Goal: Information Seeking & Learning: Learn about a topic

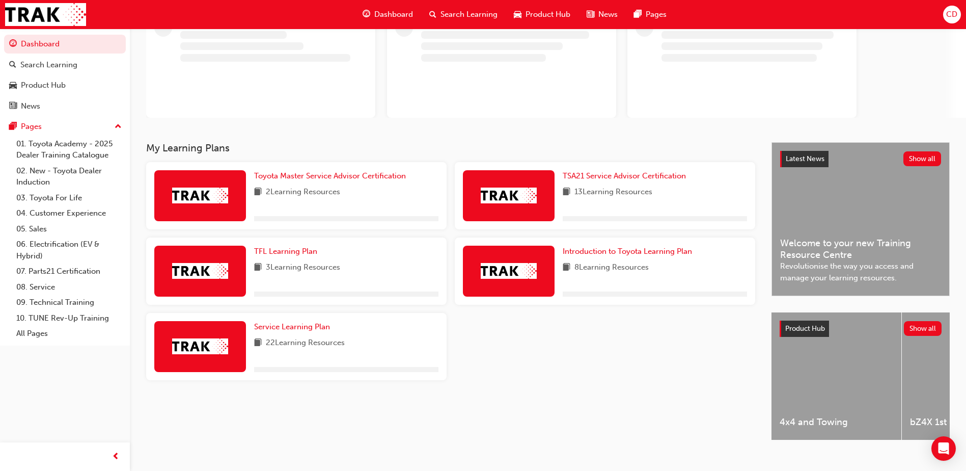
scroll to position [98, 0]
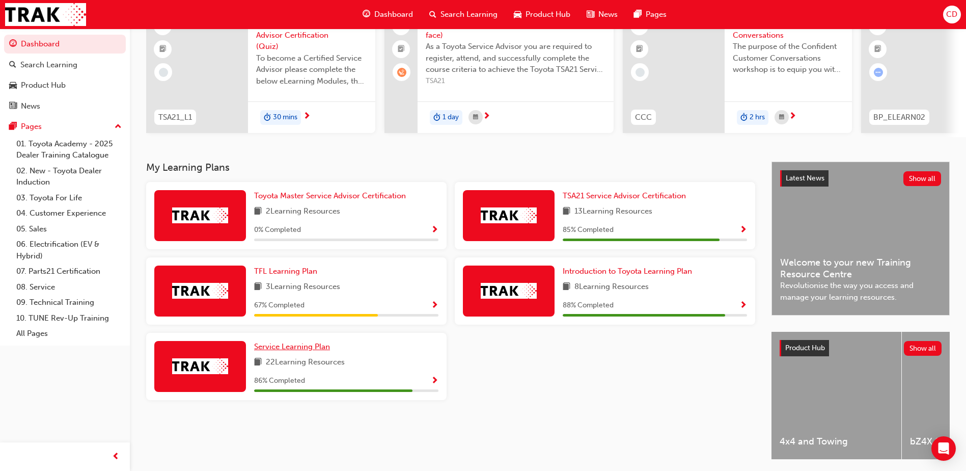
click at [300, 351] on span "Service Learning Plan" at bounding box center [292, 346] width 76 height 9
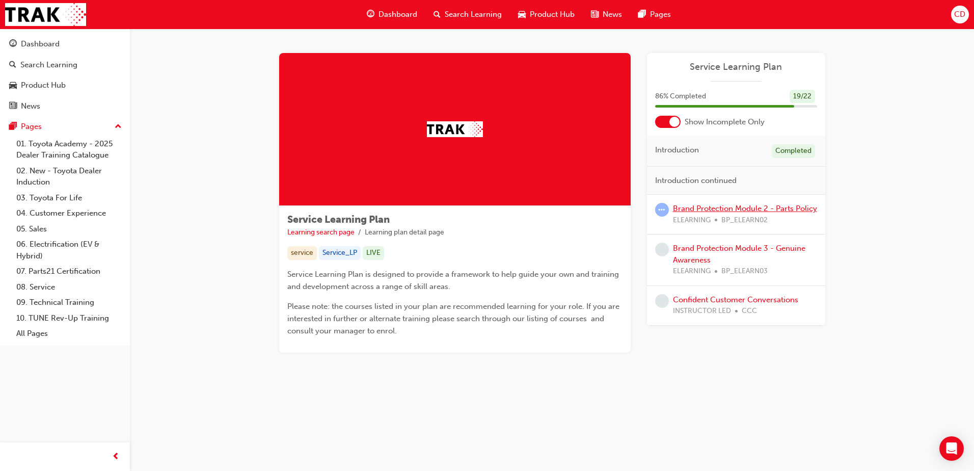
click at [689, 207] on link "Brand Protection Module 2 - Parts Policy" at bounding box center [745, 208] width 144 height 9
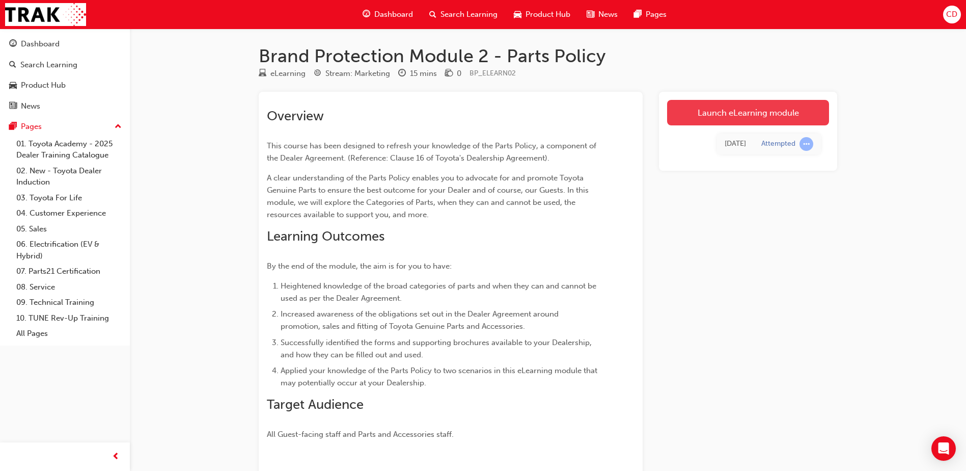
click at [707, 113] on link "Launch eLearning module" at bounding box center [748, 112] width 162 height 25
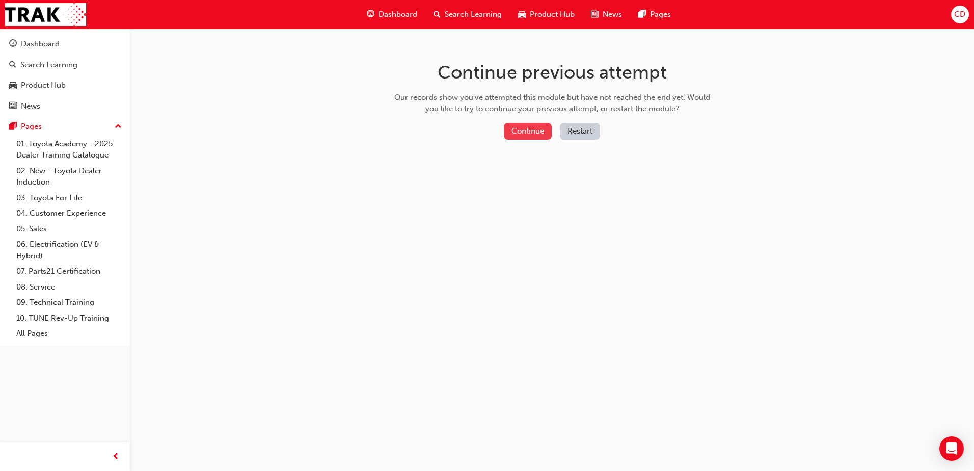
click at [522, 125] on button "Continue" at bounding box center [528, 131] width 48 height 17
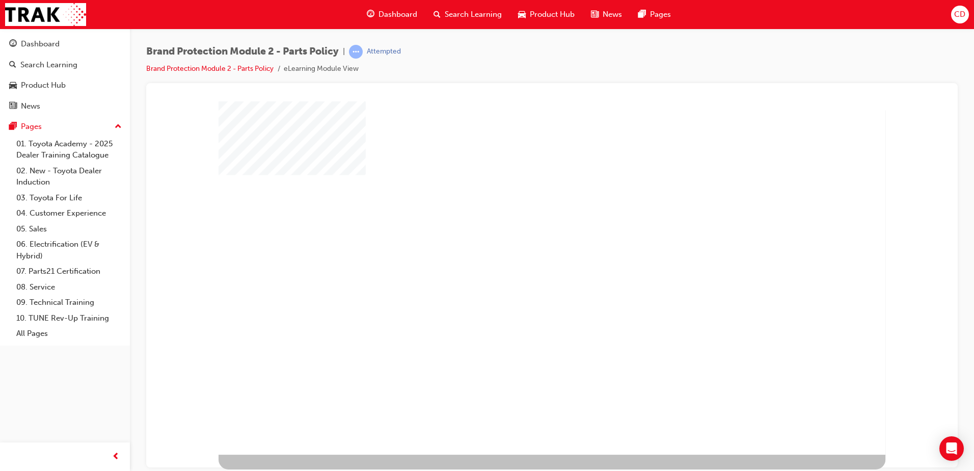
click at [523, 249] on div "play" at bounding box center [523, 249] width 0 height 0
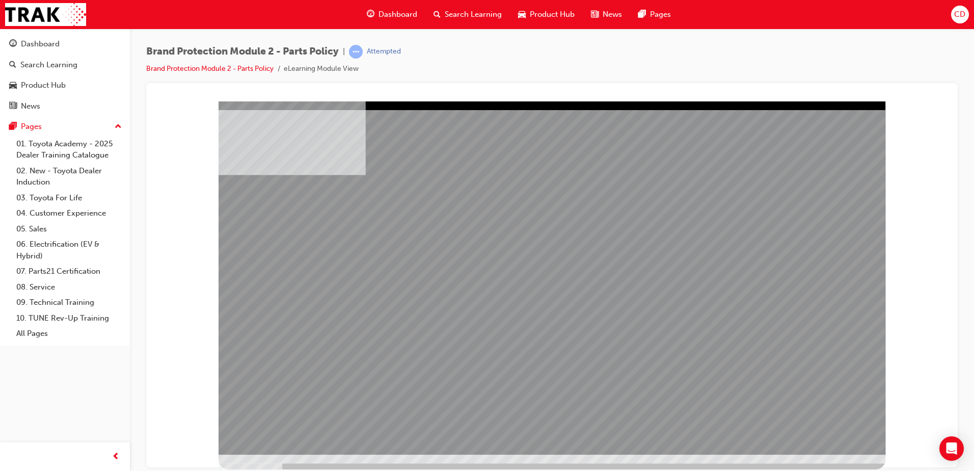
drag, startPoint x: 343, startPoint y: 324, endPoint x: 369, endPoint y: 317, distance: 26.8
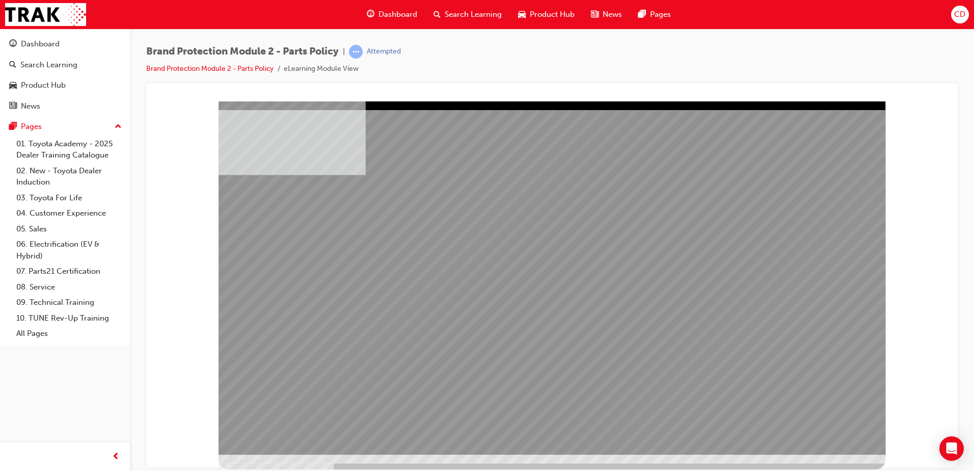
drag, startPoint x: 660, startPoint y: 292, endPoint x: 696, endPoint y: 292, distance: 35.6
click at [828, 421] on div "multistate" at bounding box center [551, 277] width 667 height 353
drag, startPoint x: 586, startPoint y: 262, endPoint x: 616, endPoint y: 271, distance: 30.8
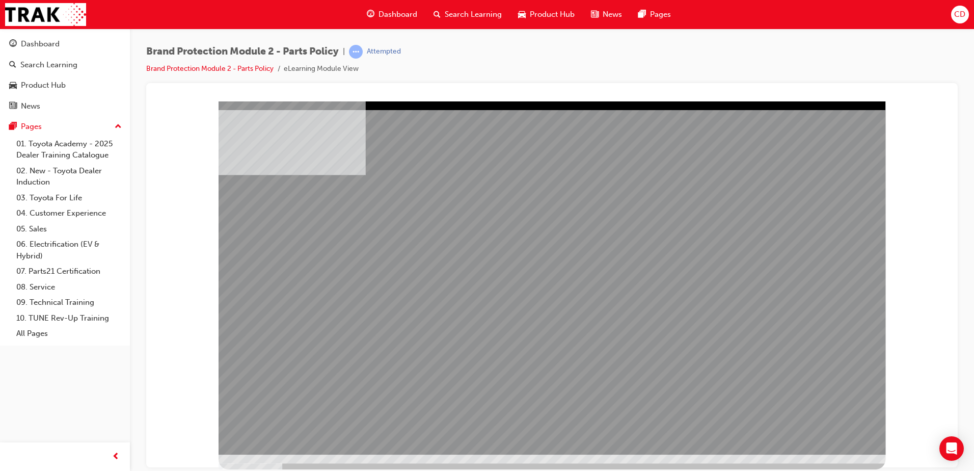
drag, startPoint x: 819, startPoint y: 434, endPoint x: 824, endPoint y: 429, distance: 7.6
drag, startPoint x: 340, startPoint y: 314, endPoint x: 398, endPoint y: 311, distance: 58.7
drag, startPoint x: 459, startPoint y: 312, endPoint x: 589, endPoint y: 313, distance: 129.9
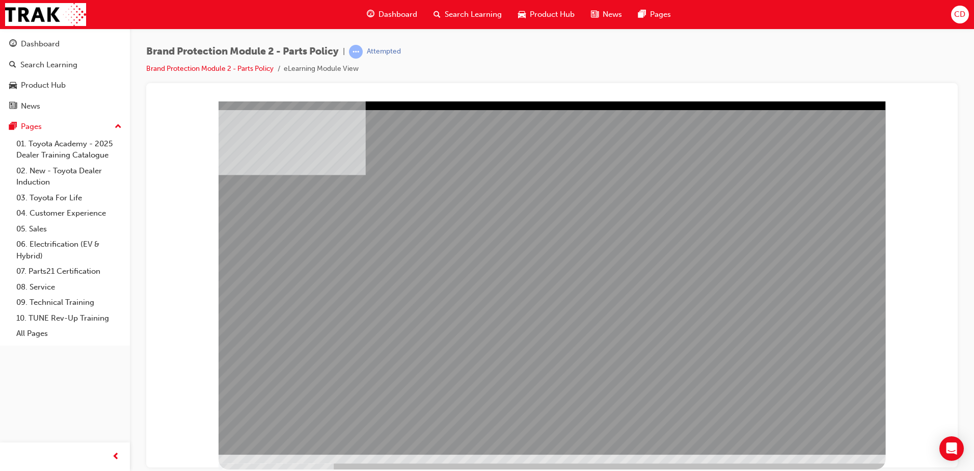
drag, startPoint x: 606, startPoint y: 313, endPoint x: 618, endPoint y: 314, distance: 11.7
drag, startPoint x: 740, startPoint y: 316, endPoint x: 791, endPoint y: 371, distance: 74.9
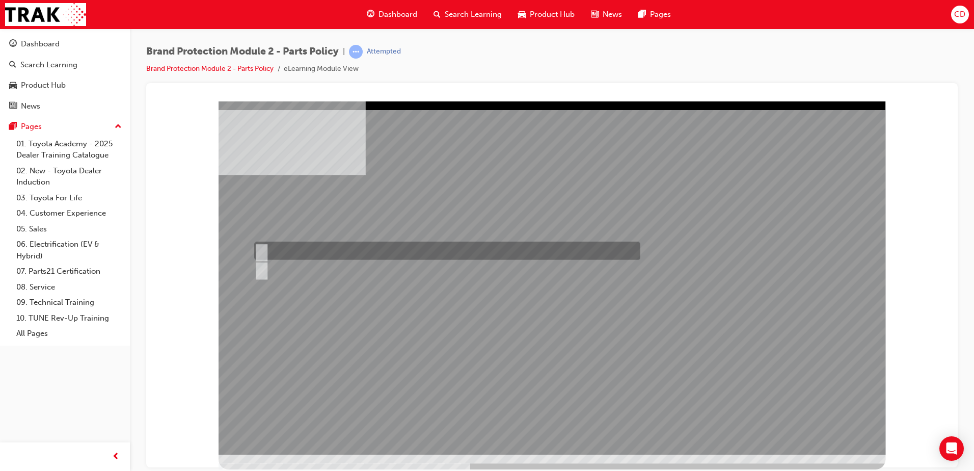
radio input "true"
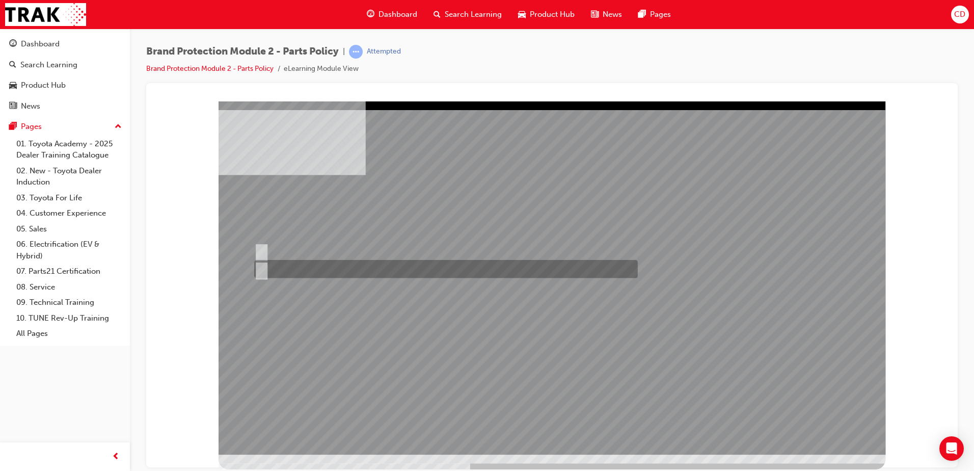
radio input "true"
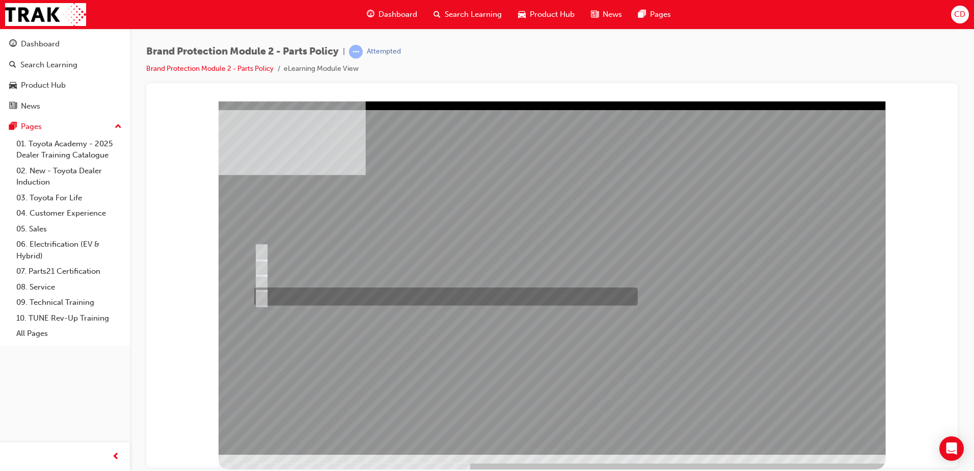
radio input "true"
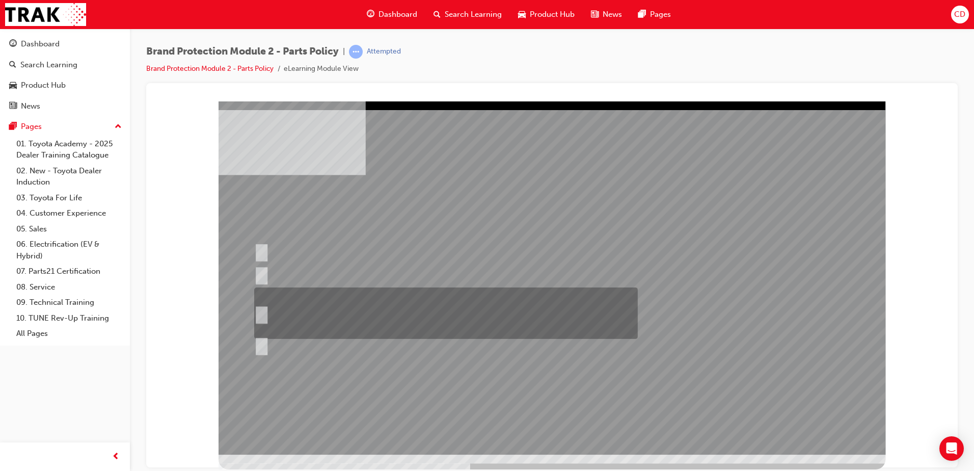
radio input "true"
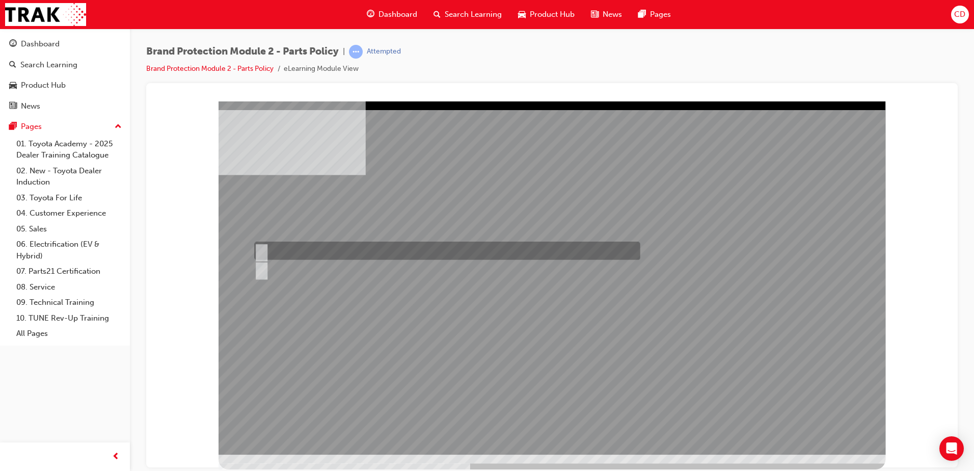
radio input "true"
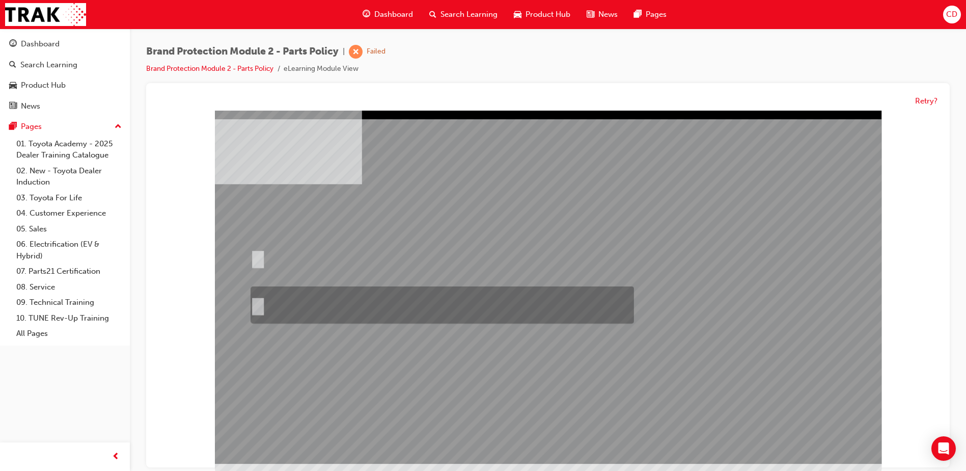
radio input "true"
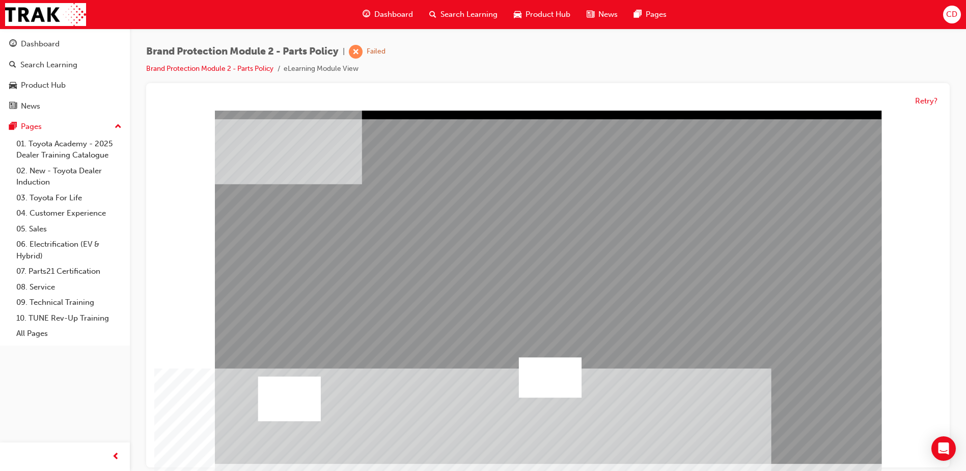
drag, startPoint x: 689, startPoint y: 403, endPoint x: 616, endPoint y: 411, distance: 73.8
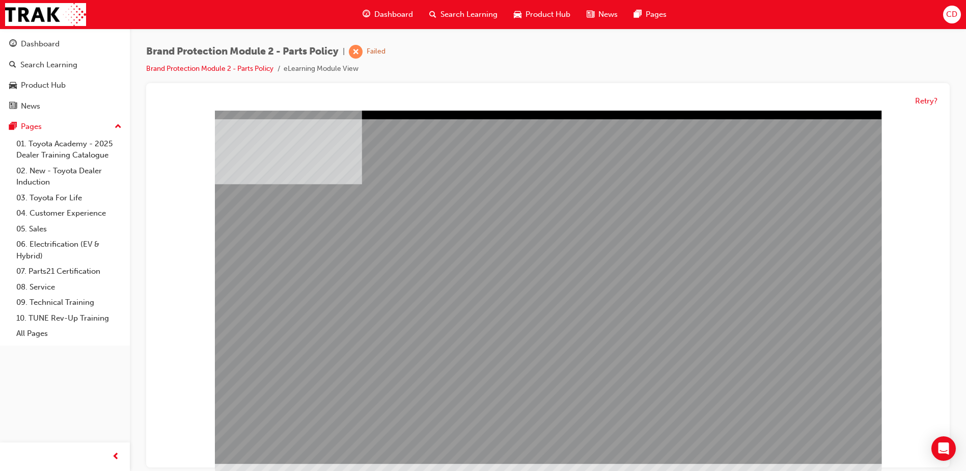
drag, startPoint x: 859, startPoint y: 438, endPoint x: 847, endPoint y: 438, distance: 11.7
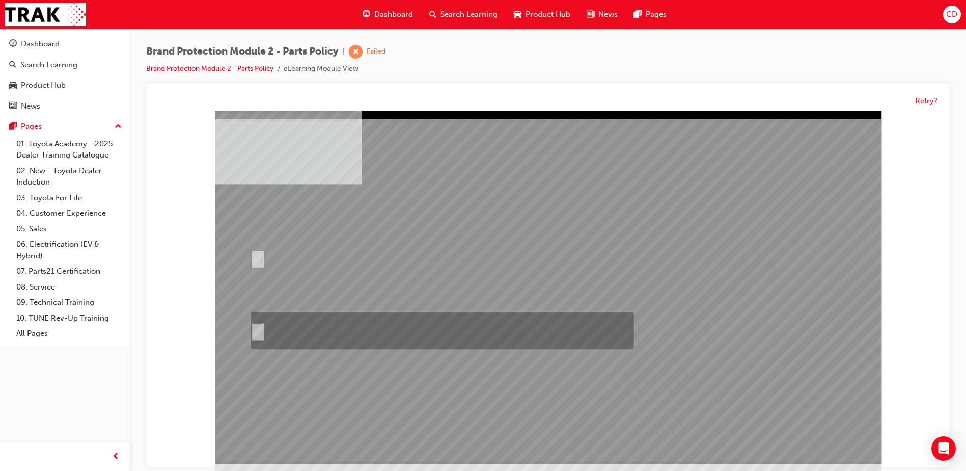
radio input "false"
radio input "true"
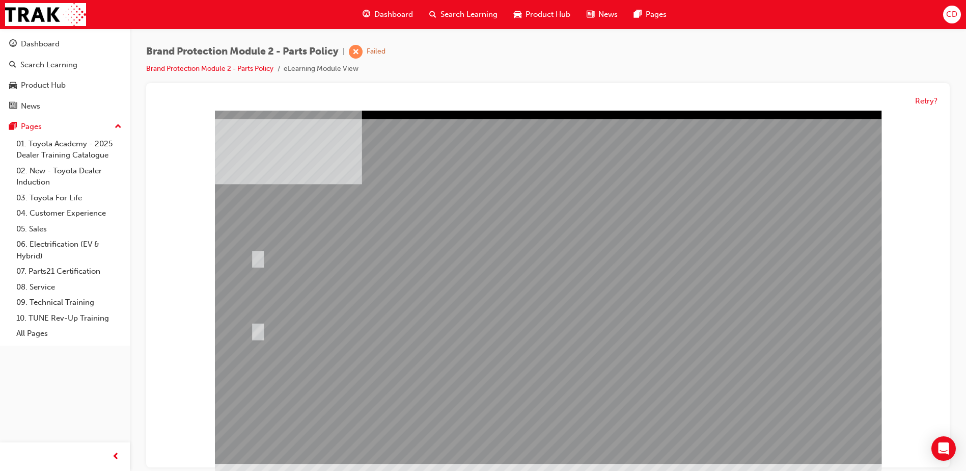
drag, startPoint x: 814, startPoint y: 424, endPoint x: 817, endPoint y: 429, distance: 5.7
drag, startPoint x: 817, startPoint y: 429, endPoint x: 812, endPoint y: 453, distance: 23.9
click at [818, 432] on div at bounding box center [548, 286] width 667 height 353
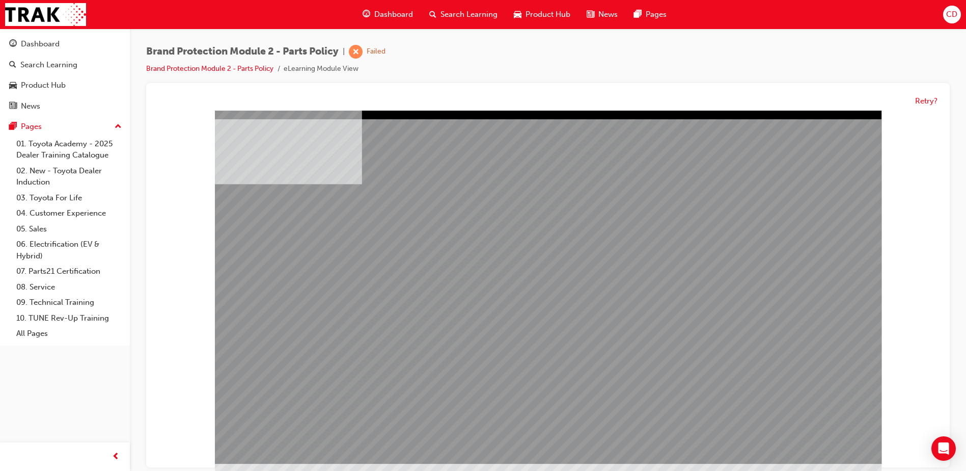
drag, startPoint x: 713, startPoint y: 314, endPoint x: 701, endPoint y: 319, distance: 12.8
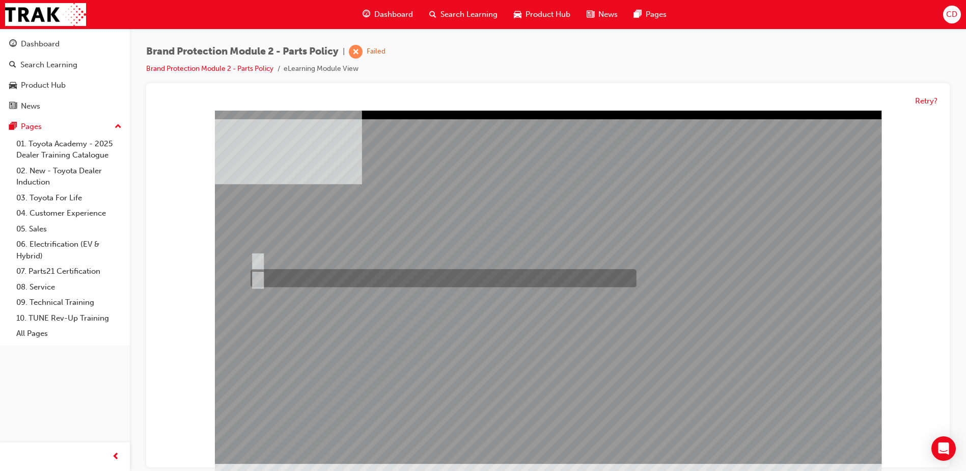
radio input "true"
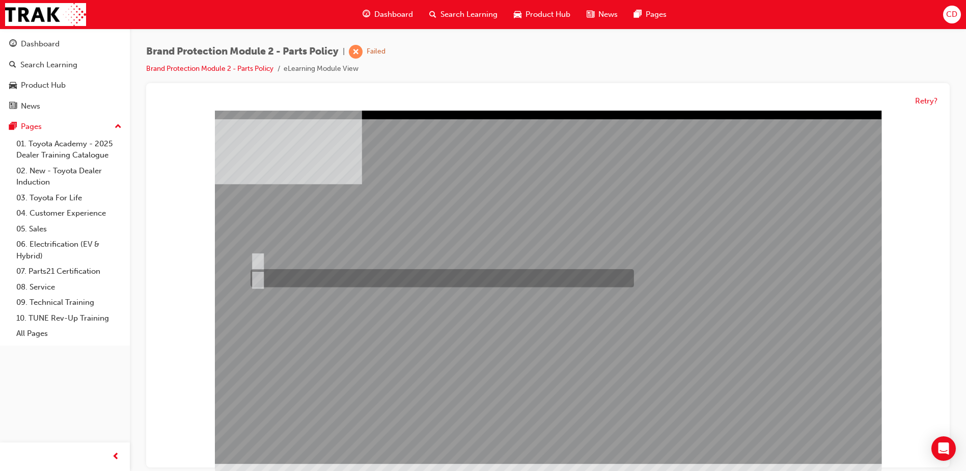
radio input "true"
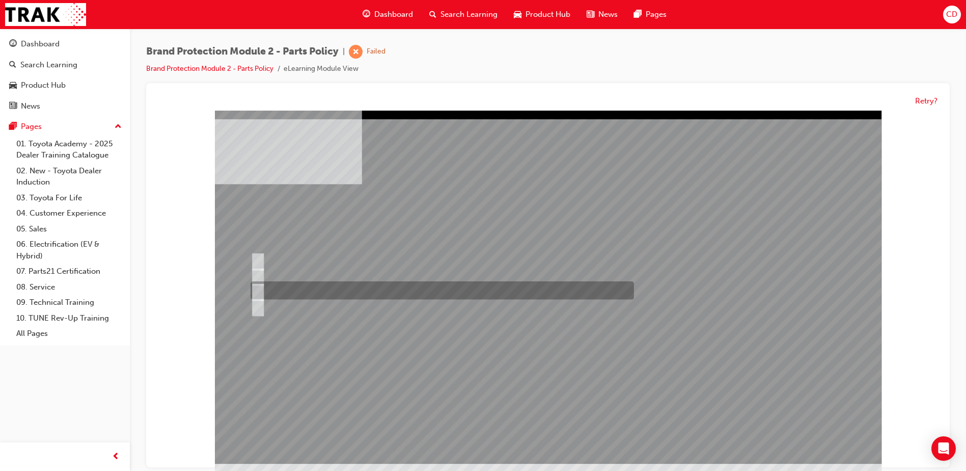
radio input "false"
radio input "true"
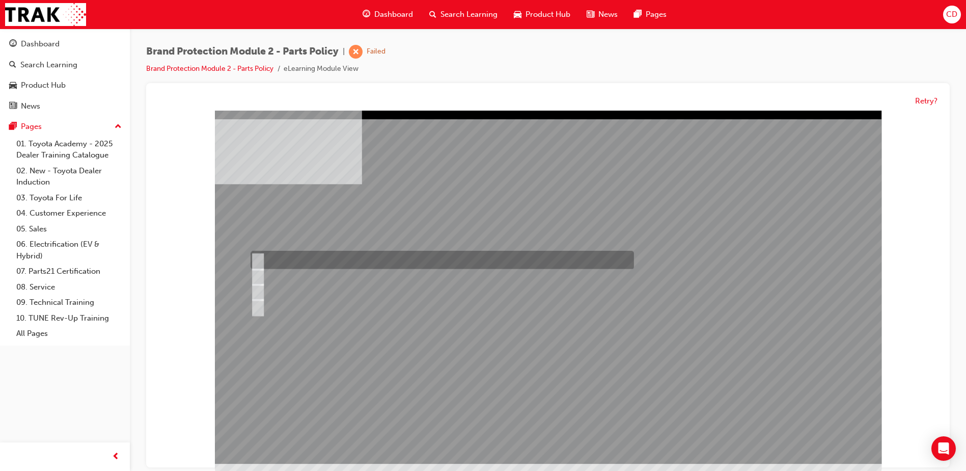
radio input "true"
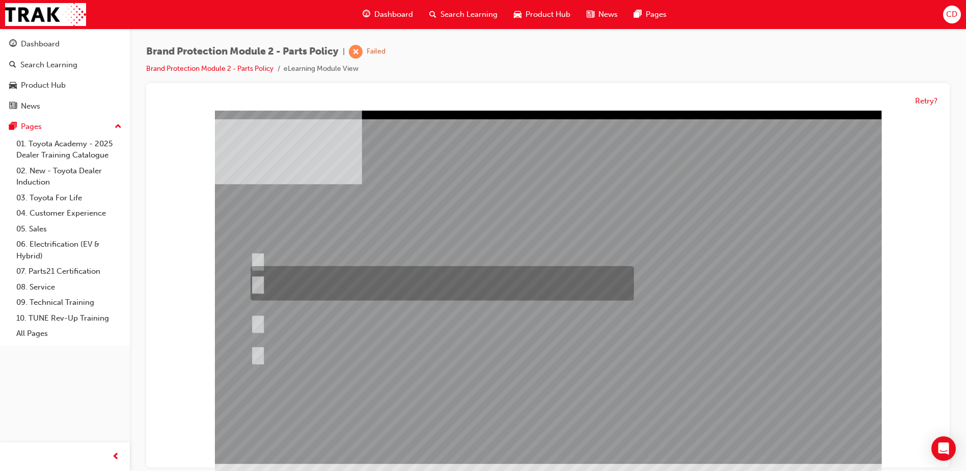
radio input "true"
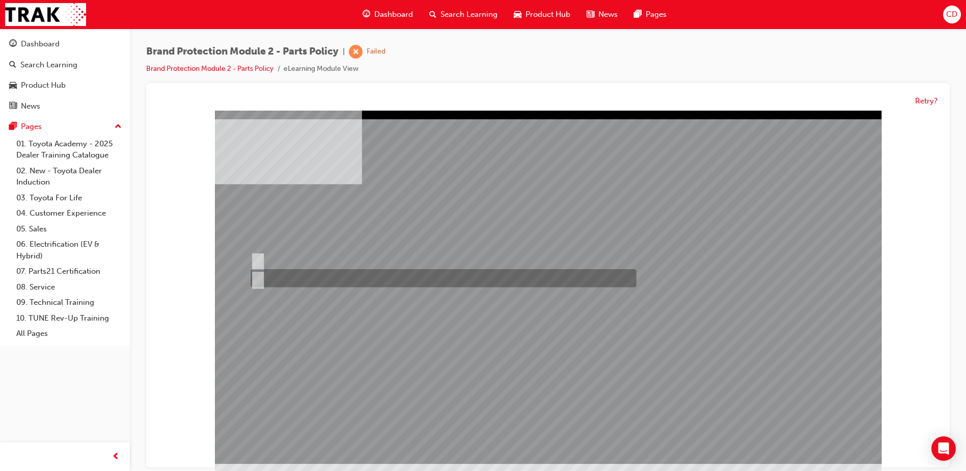
radio input "true"
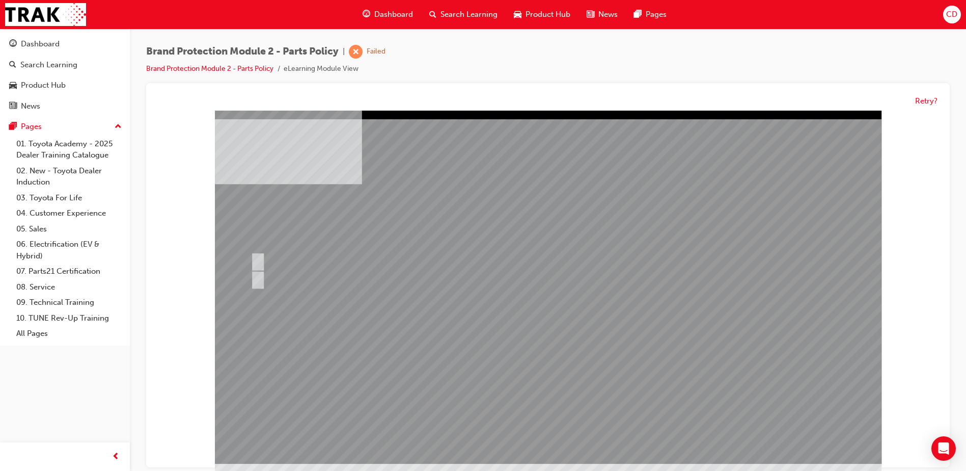
click at [926, 102] on button "Retry?" at bounding box center [926, 101] width 22 height 12
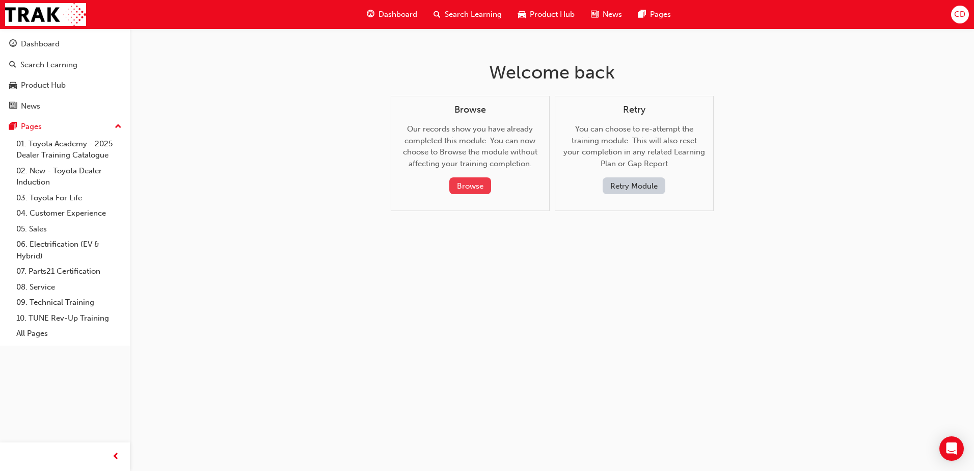
click at [449, 188] on button "Browse" at bounding box center [470, 185] width 42 height 17
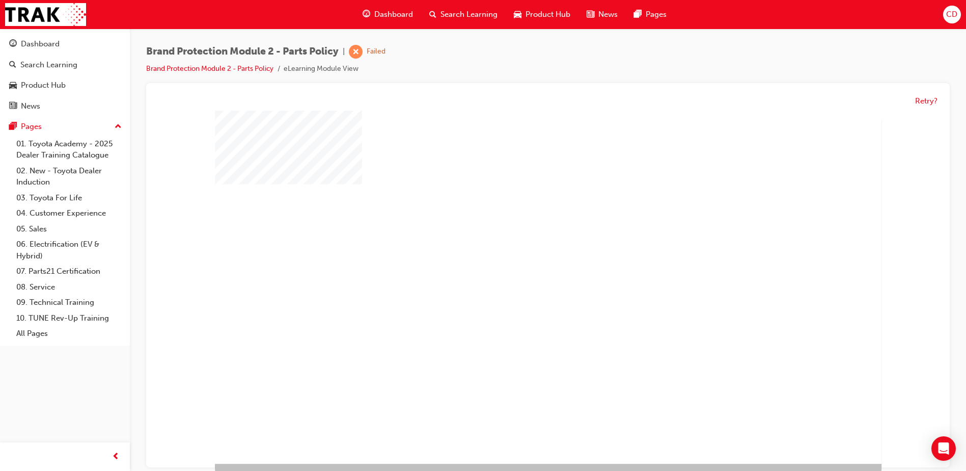
click at [520, 259] on div "play" at bounding box center [520, 259] width 0 height 0
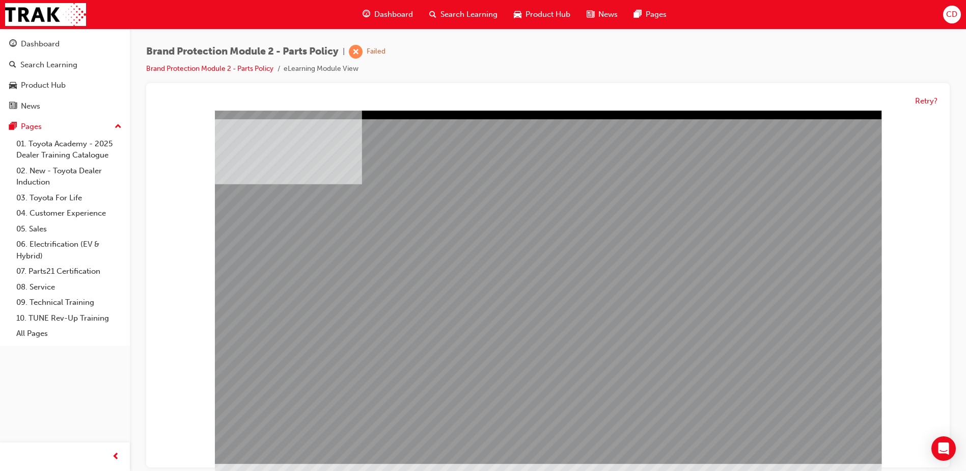
drag, startPoint x: 714, startPoint y: 297, endPoint x: 735, endPoint y: 296, distance: 20.9
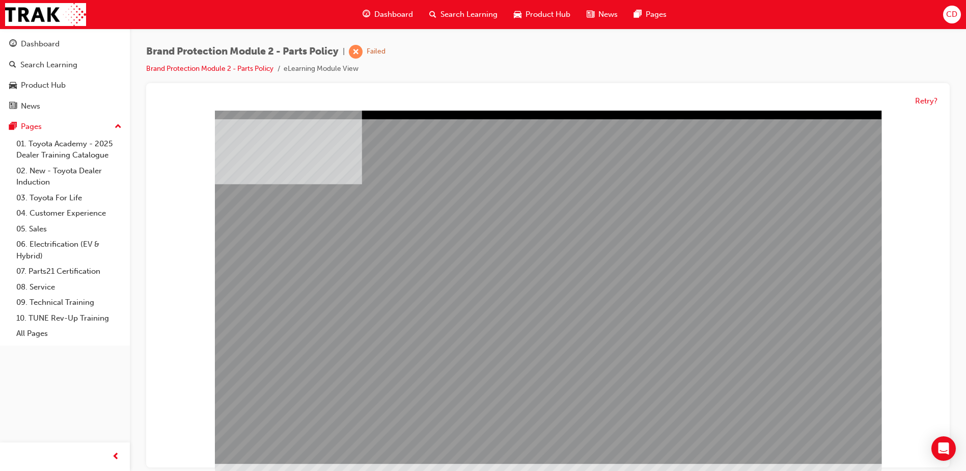
drag, startPoint x: 529, startPoint y: 308, endPoint x: 540, endPoint y: 307, distance: 11.3
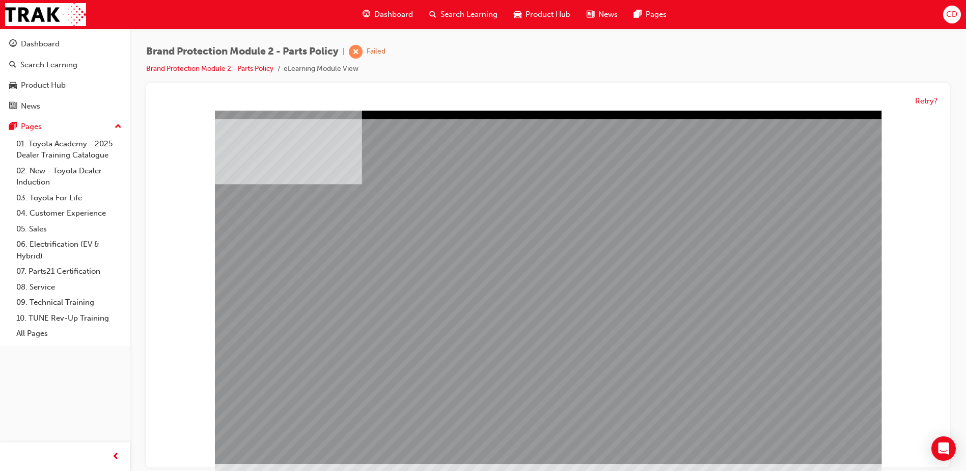
drag, startPoint x: 618, startPoint y: 317, endPoint x: 624, endPoint y: 318, distance: 6.1
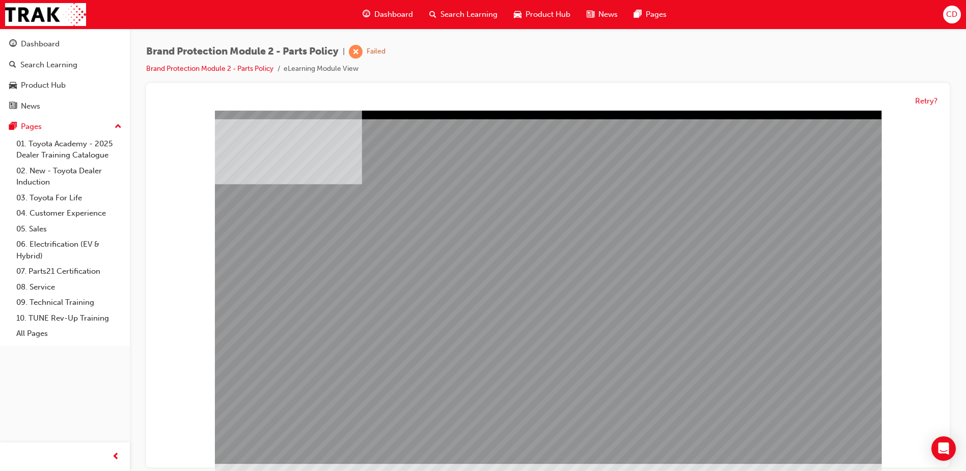
click at [699, 325] on div "multistate" at bounding box center [548, 286] width 667 height 353
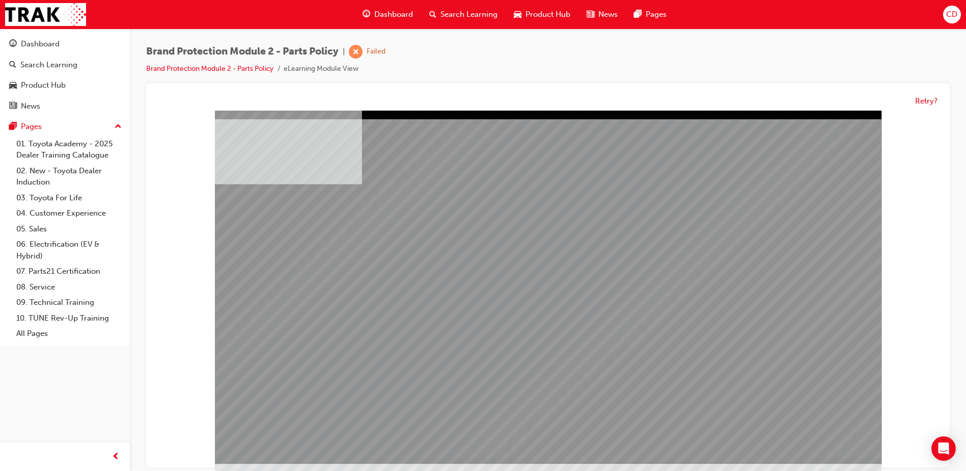
drag, startPoint x: 393, startPoint y: 387, endPoint x: 424, endPoint y: 364, distance: 38.6
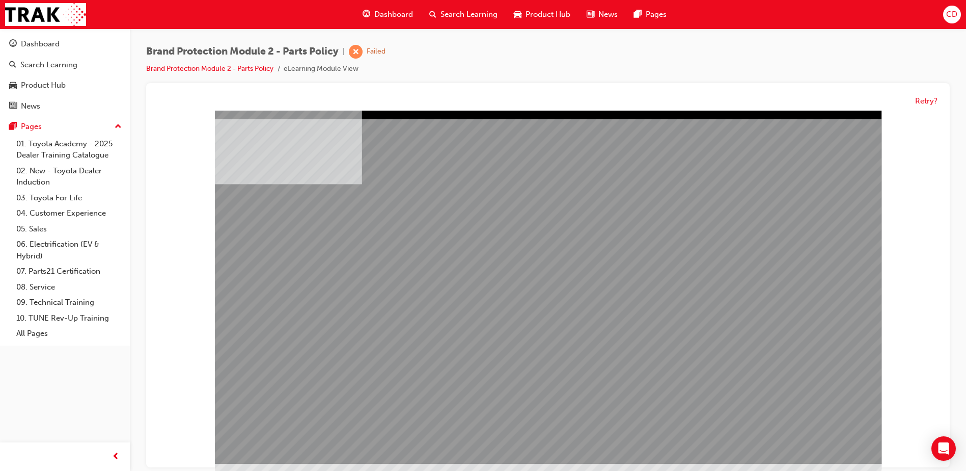
scroll to position [8, 0]
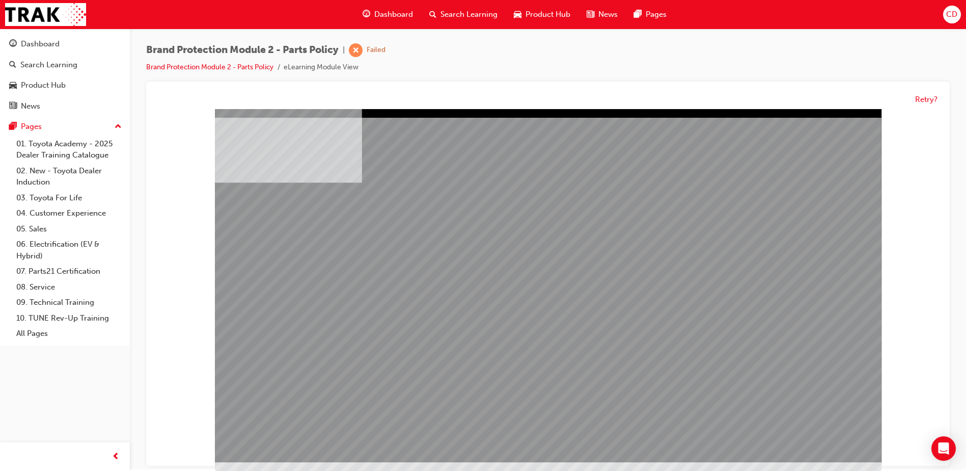
scroll to position [0, 0]
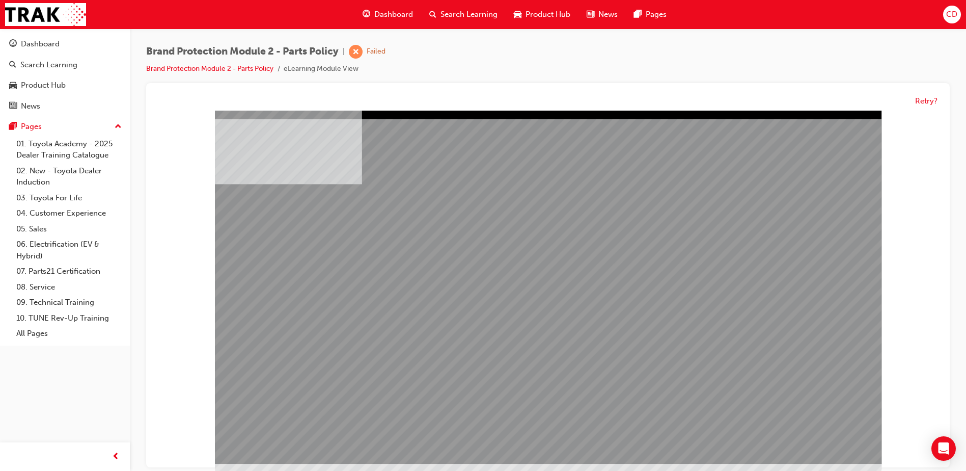
drag, startPoint x: 600, startPoint y: 350, endPoint x: 633, endPoint y: 334, distance: 37.1
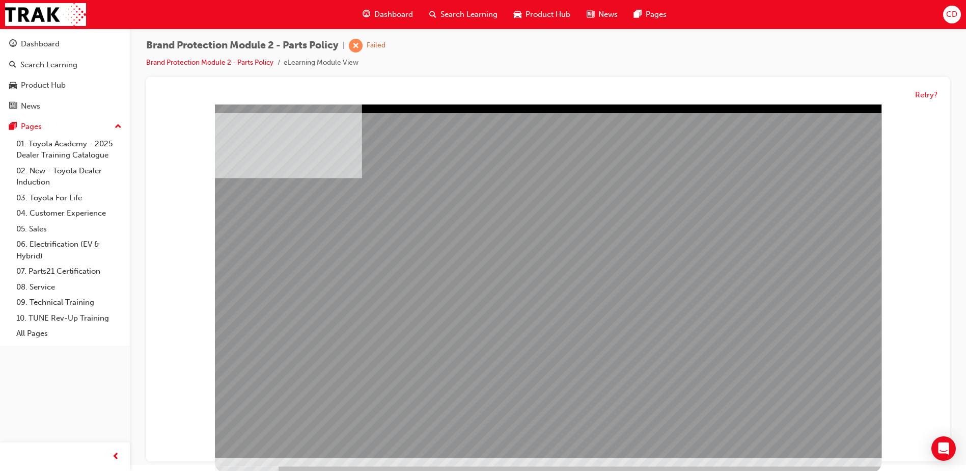
scroll to position [8, 0]
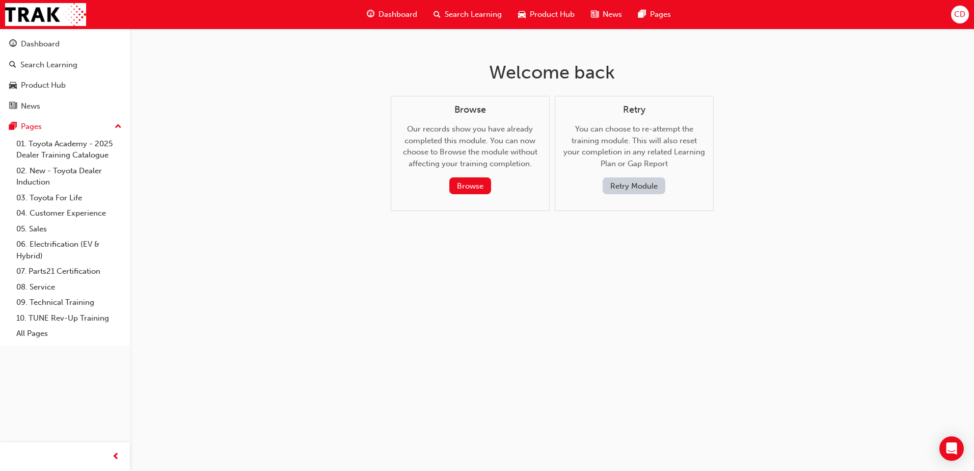
click at [622, 185] on button "Retry Module" at bounding box center [633, 185] width 63 height 17
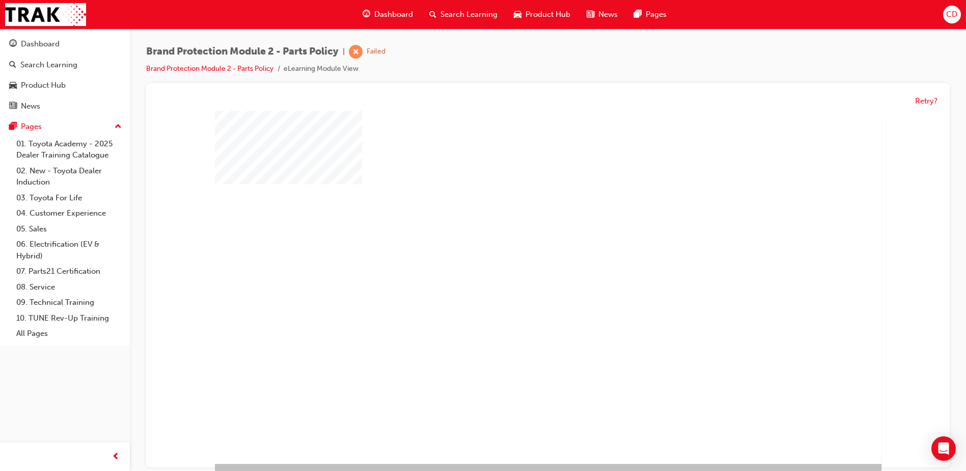
click at [520, 259] on div "play" at bounding box center [520, 259] width 0 height 0
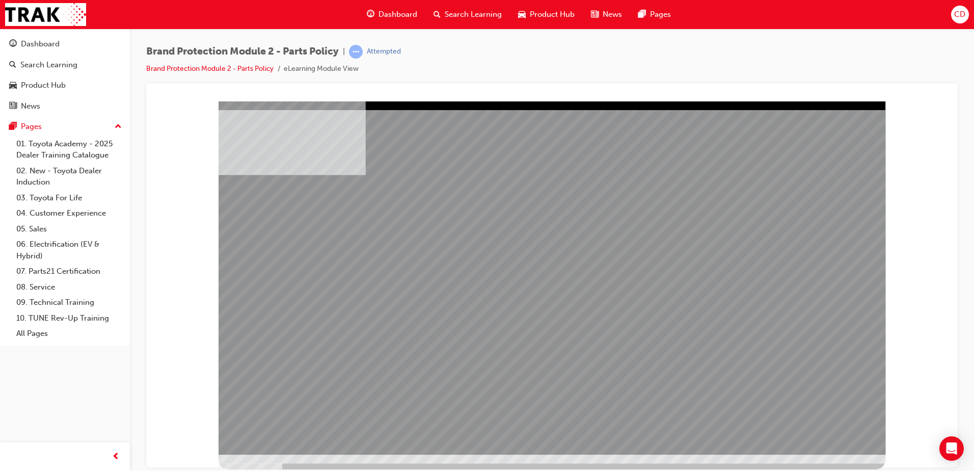
drag, startPoint x: 459, startPoint y: 272, endPoint x: 606, endPoint y: 272, distance: 147.2
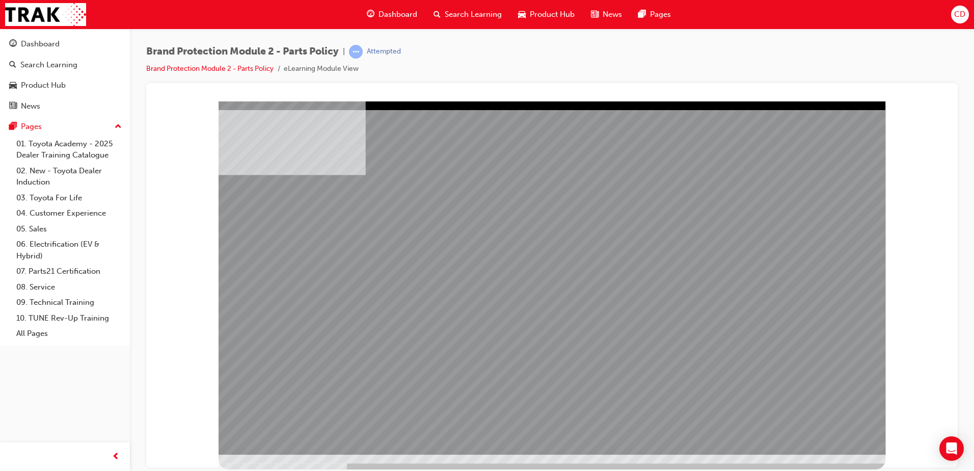
drag, startPoint x: 612, startPoint y: 273, endPoint x: 787, endPoint y: 277, distance: 175.2
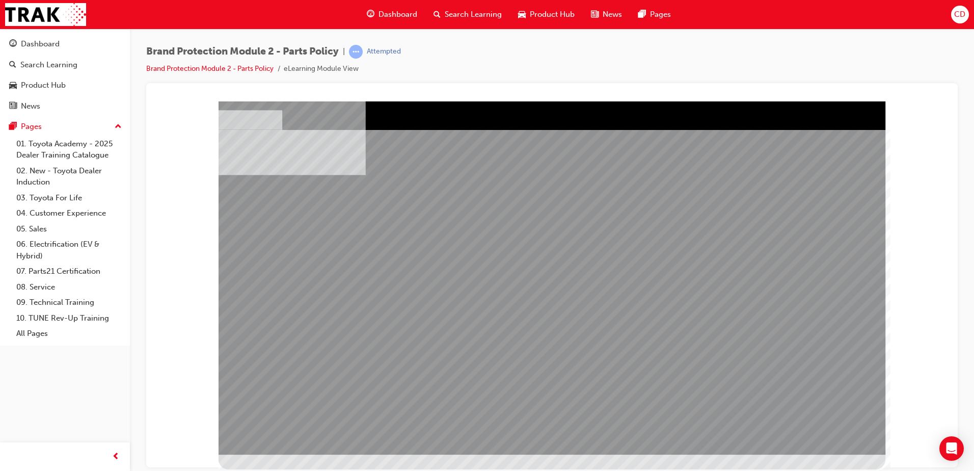
drag, startPoint x: 360, startPoint y: 315, endPoint x: 393, endPoint y: 313, distance: 33.6
drag, startPoint x: 789, startPoint y: 310, endPoint x: 817, endPoint y: 323, distance: 30.8
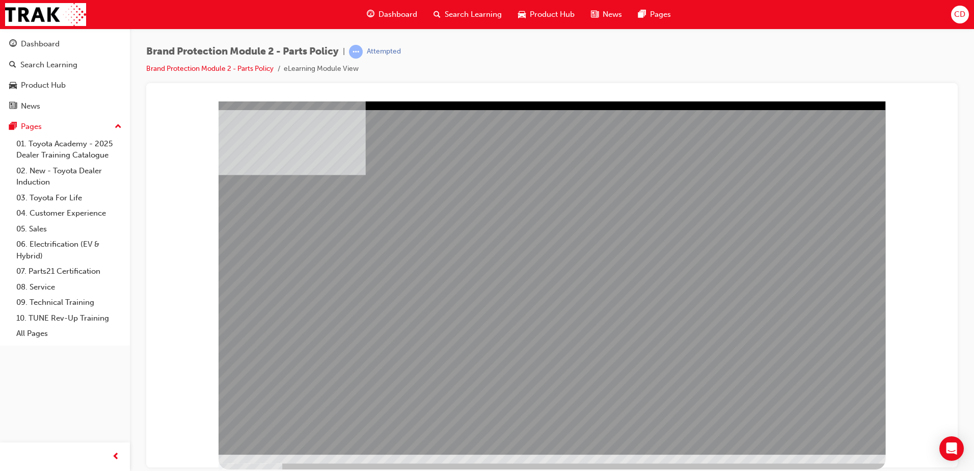
drag, startPoint x: 374, startPoint y: 279, endPoint x: 452, endPoint y: 278, distance: 77.4
drag, startPoint x: 530, startPoint y: 278, endPoint x: 546, endPoint y: 273, distance: 17.4
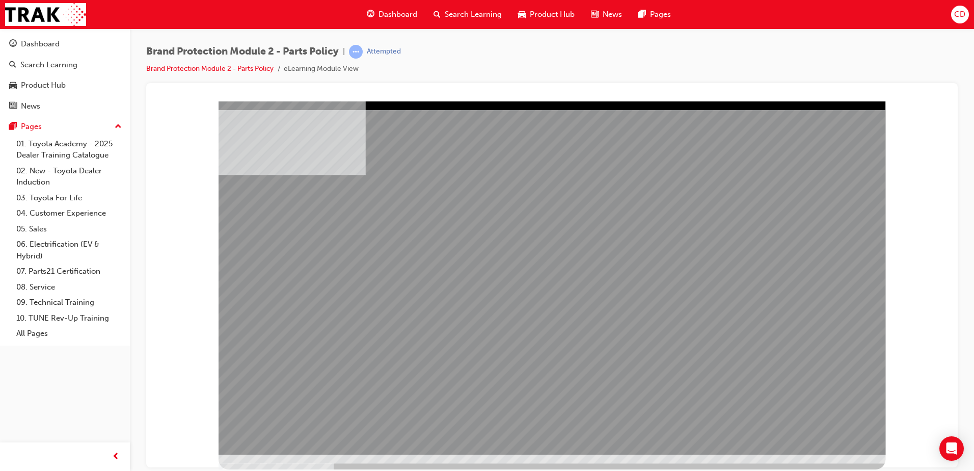
drag, startPoint x: 664, startPoint y: 264, endPoint x: 795, endPoint y: 264, distance: 131.4
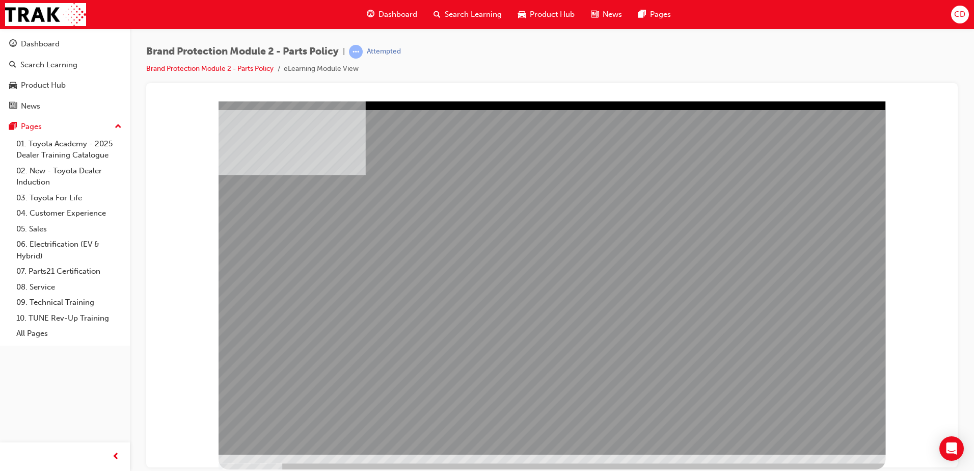
drag, startPoint x: 589, startPoint y: 313, endPoint x: 599, endPoint y: 311, distance: 10.0
drag, startPoint x: 621, startPoint y: 309, endPoint x: 643, endPoint y: 312, distance: 22.0
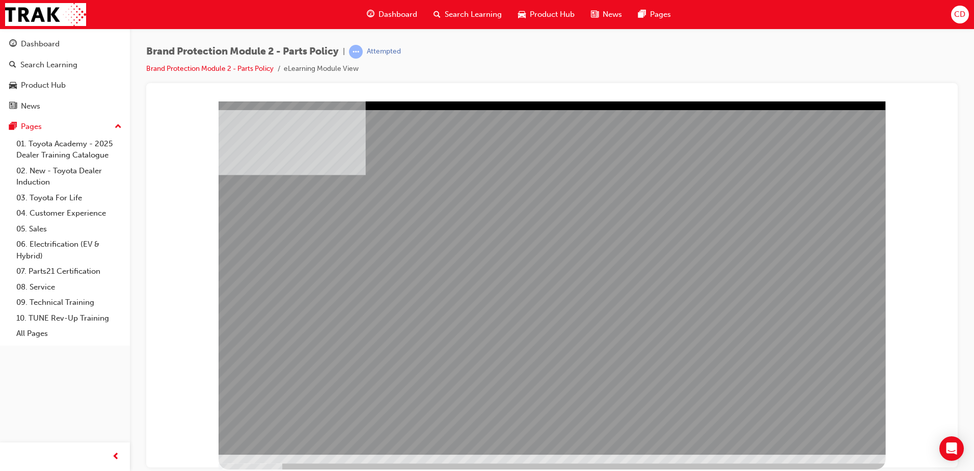
drag, startPoint x: 661, startPoint y: 318, endPoint x: 671, endPoint y: 314, distance: 10.7
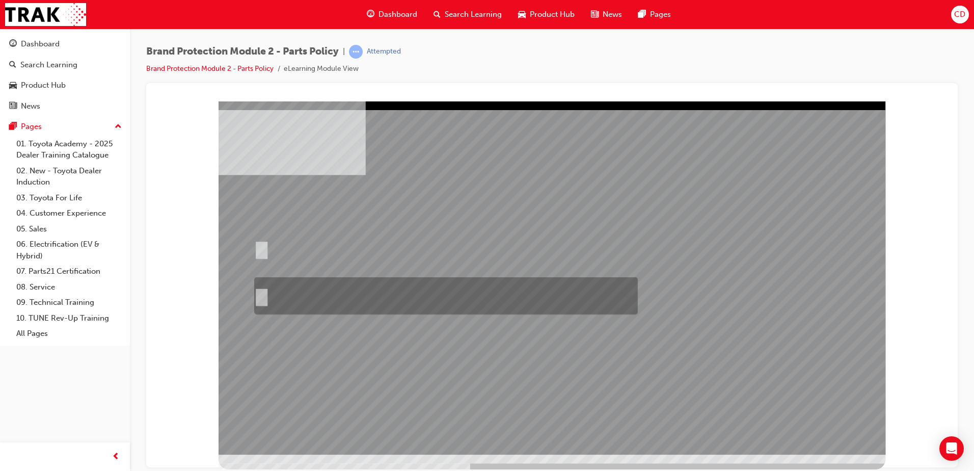
radio input "true"
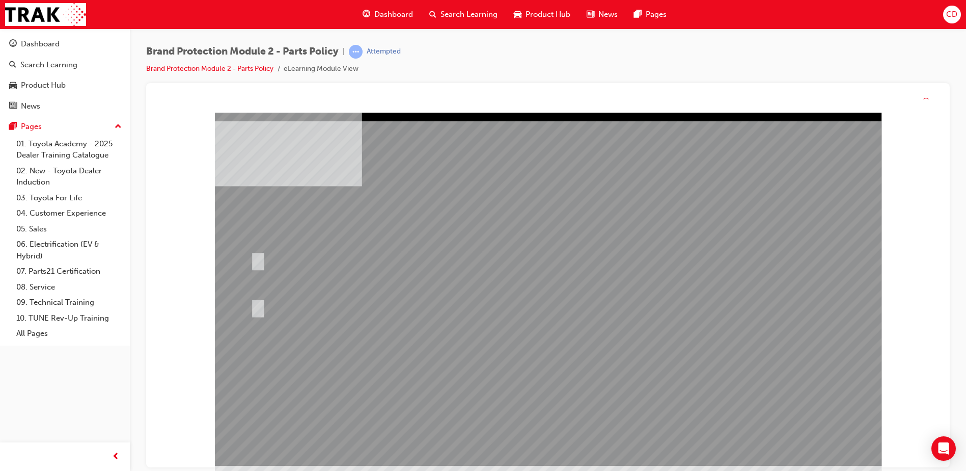
click at [572, 400] on div at bounding box center [548, 289] width 667 height 353
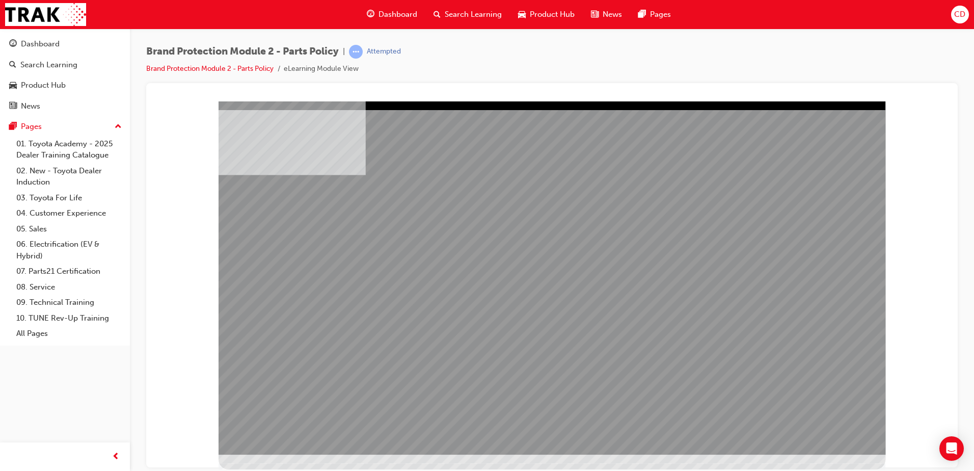
drag, startPoint x: 431, startPoint y: 336, endPoint x: 489, endPoint y: 331, distance: 57.7
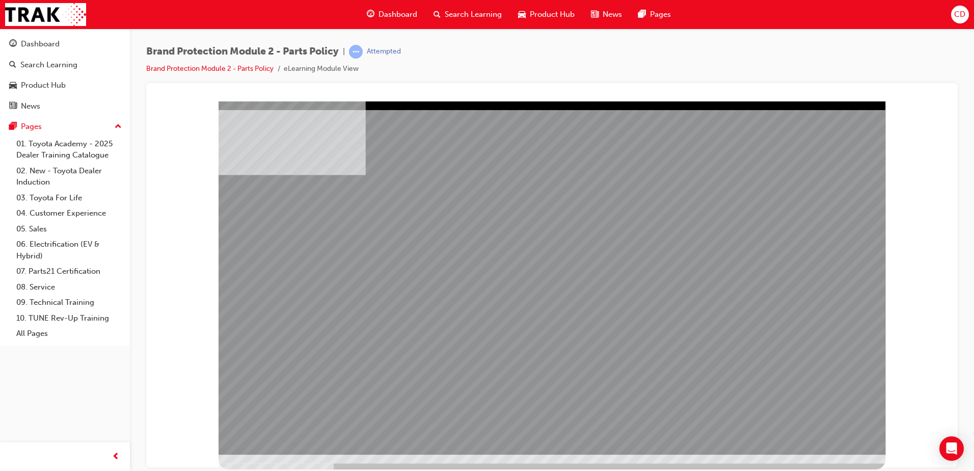
drag, startPoint x: 667, startPoint y: 337, endPoint x: 742, endPoint y: 357, distance: 77.6
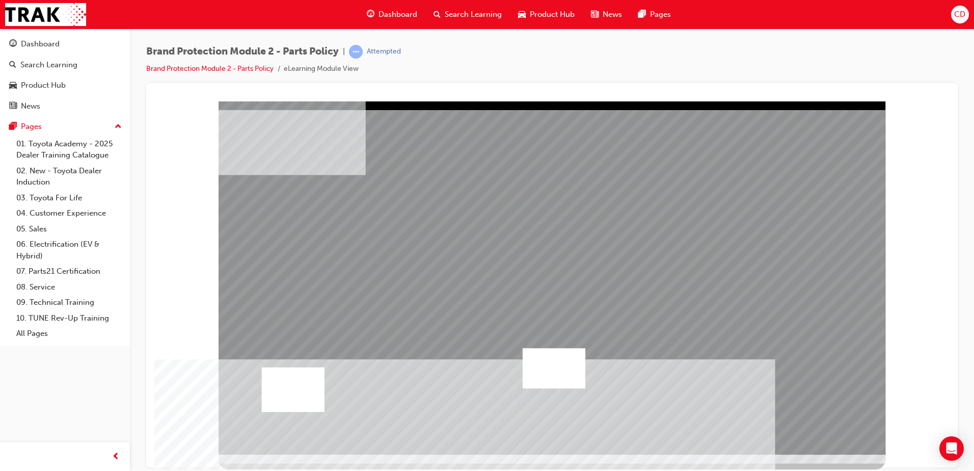
drag, startPoint x: 507, startPoint y: 416, endPoint x: 501, endPoint y: 406, distance: 11.2
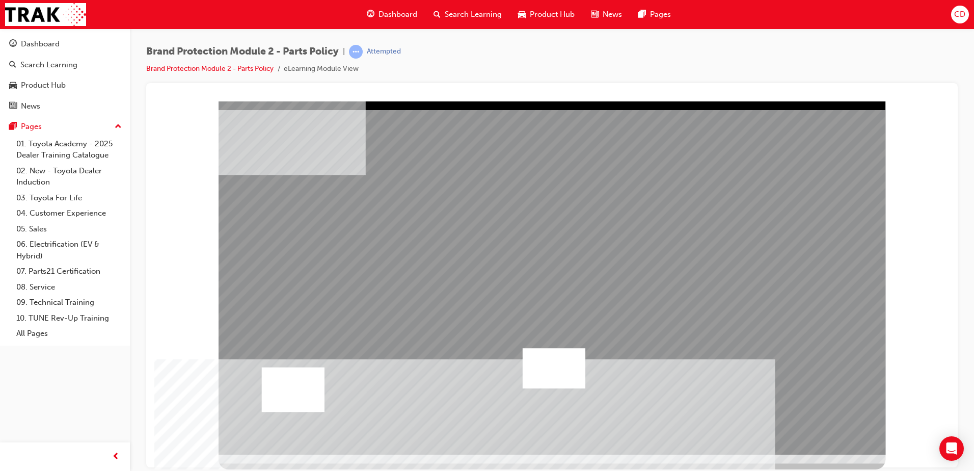
click at [552, 366] on div at bounding box center [553, 367] width 63 height 40
drag, startPoint x: 686, startPoint y: 392, endPoint x: 657, endPoint y: 383, distance: 30.6
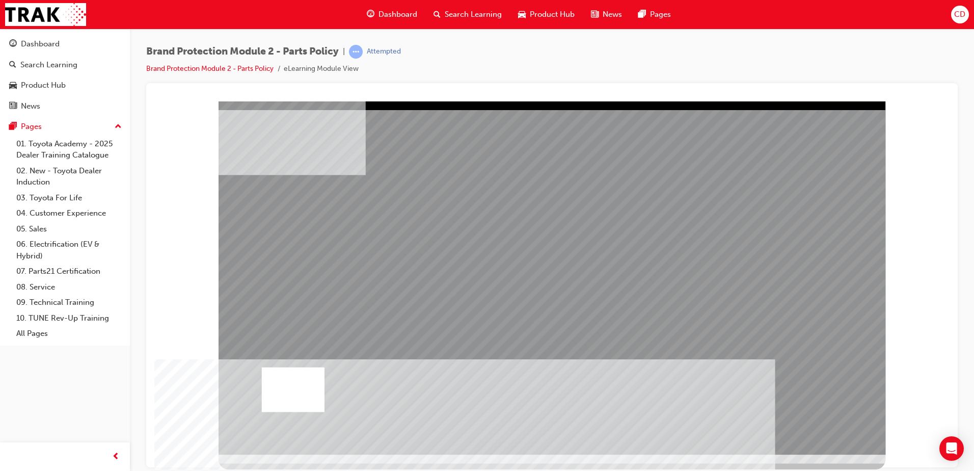
click at [305, 379] on div at bounding box center [293, 389] width 63 height 45
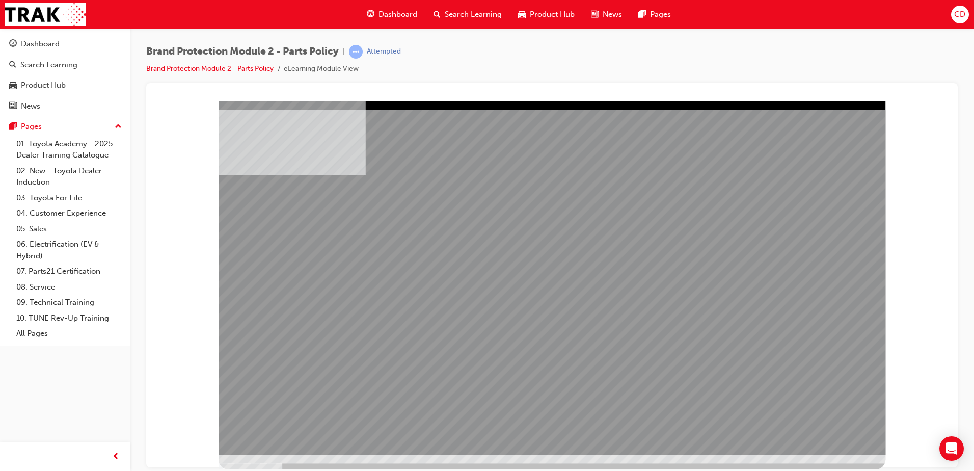
drag, startPoint x: 845, startPoint y: 454, endPoint x: 826, endPoint y: 449, distance: 18.9
click at [842, 453] on div at bounding box center [551, 285] width 667 height 368
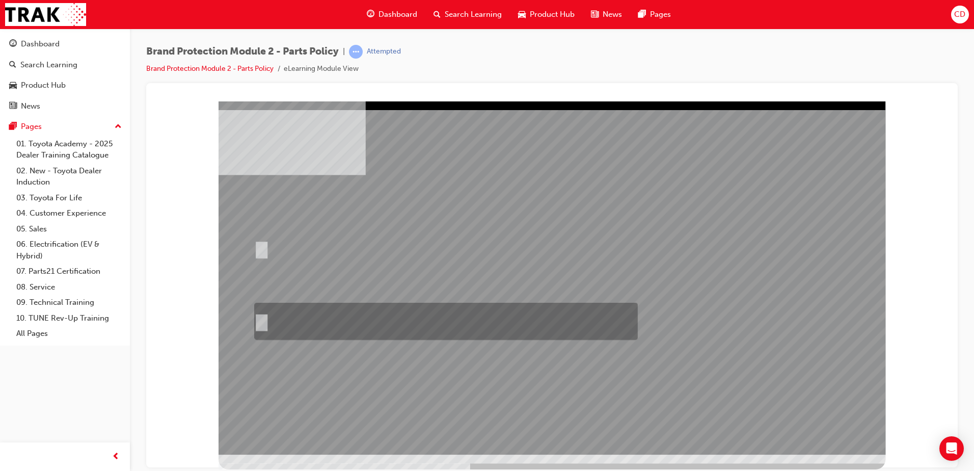
radio input "true"
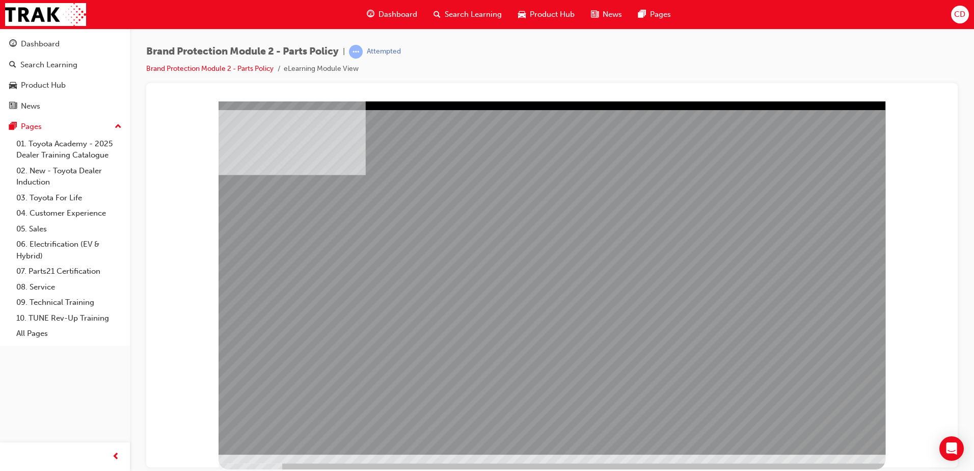
drag, startPoint x: 328, startPoint y: 403, endPoint x: 703, endPoint y: 364, distance: 376.3
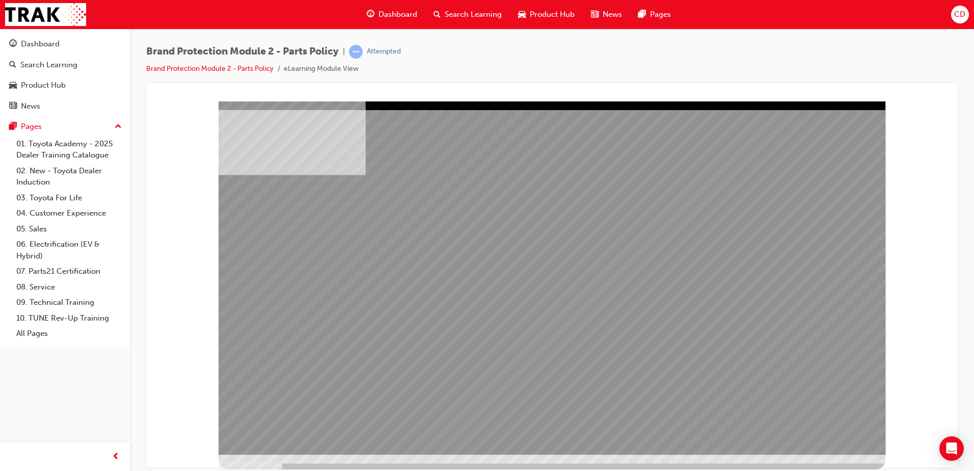
drag, startPoint x: 299, startPoint y: 346, endPoint x: 349, endPoint y: 328, distance: 52.5
drag, startPoint x: 349, startPoint y: 328, endPoint x: 425, endPoint y: 322, distance: 76.1
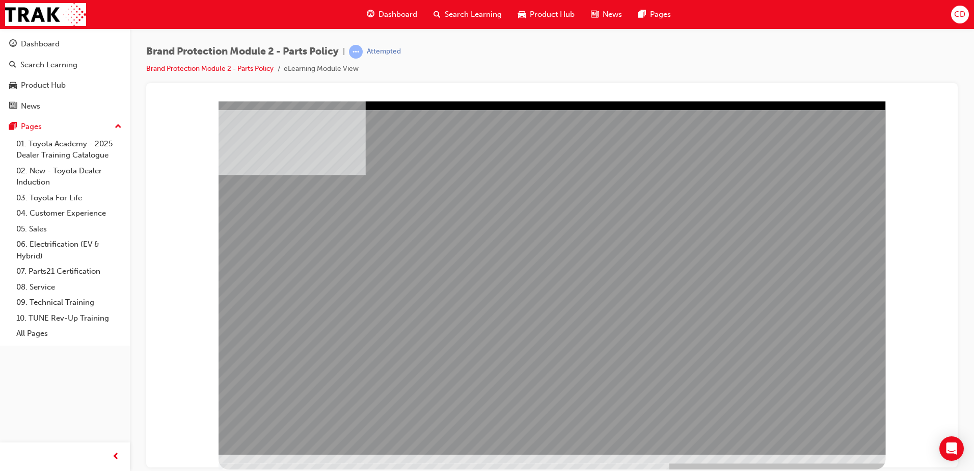
drag, startPoint x: 615, startPoint y: 299, endPoint x: 622, endPoint y: 281, distance: 19.7
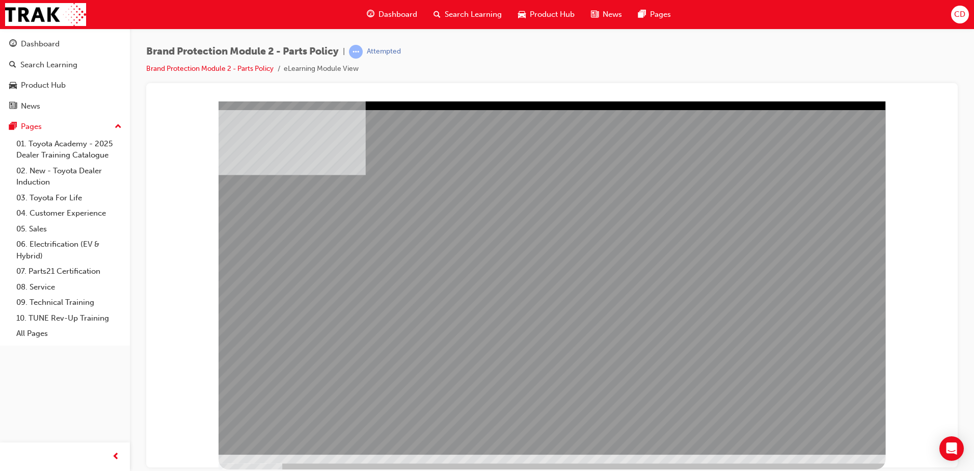
radio input "true"
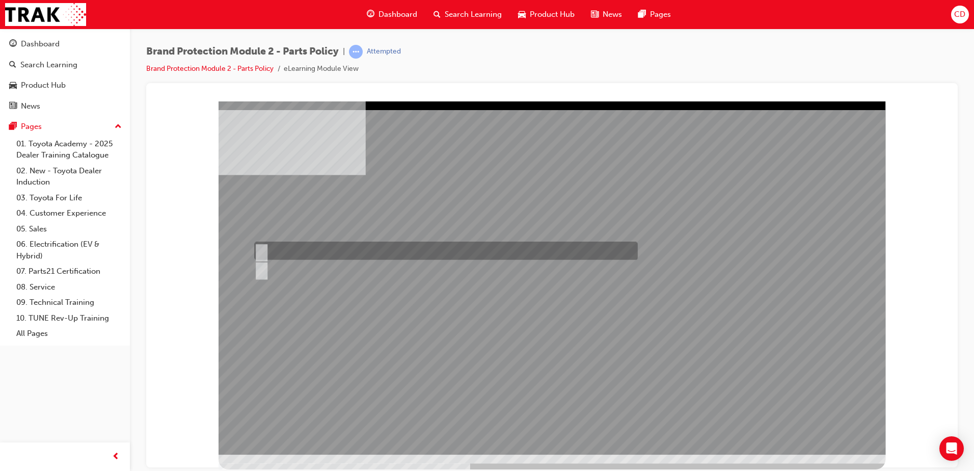
radio input "true"
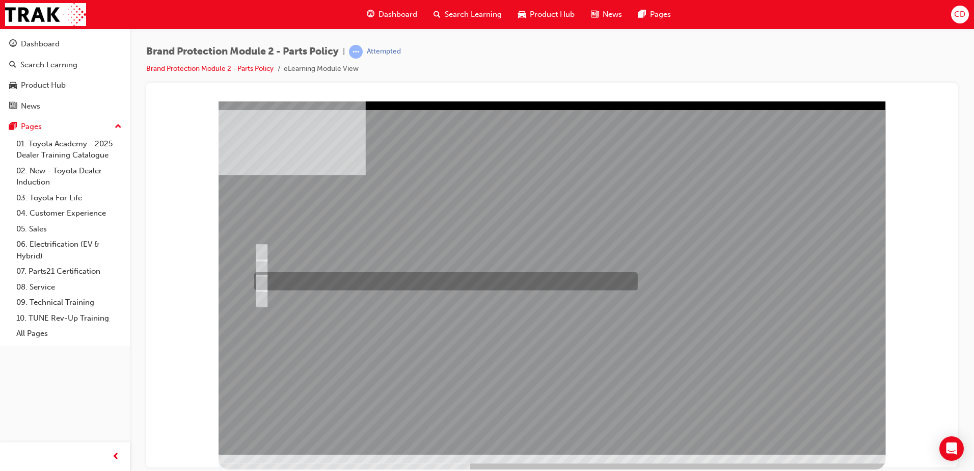
radio input "true"
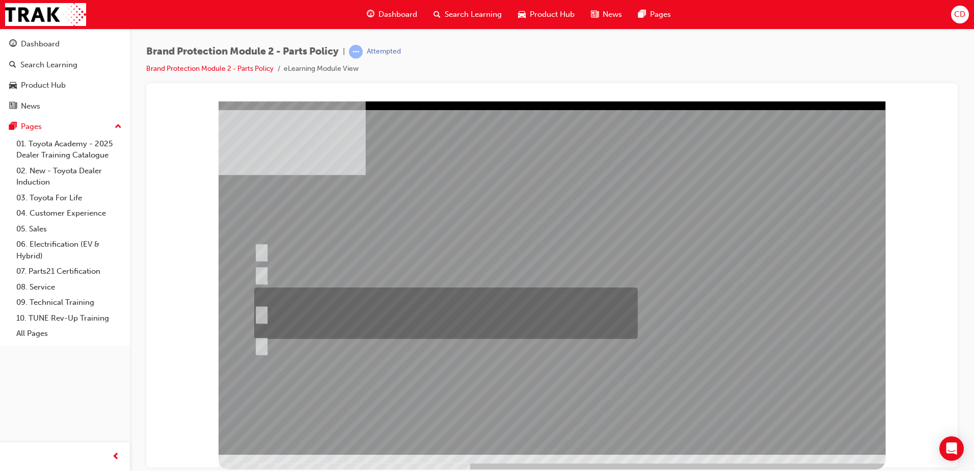
radio input "true"
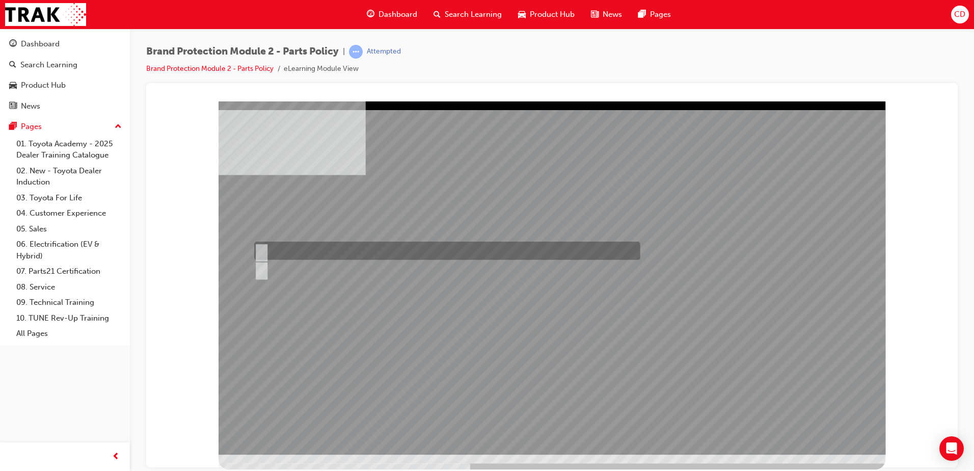
radio input "true"
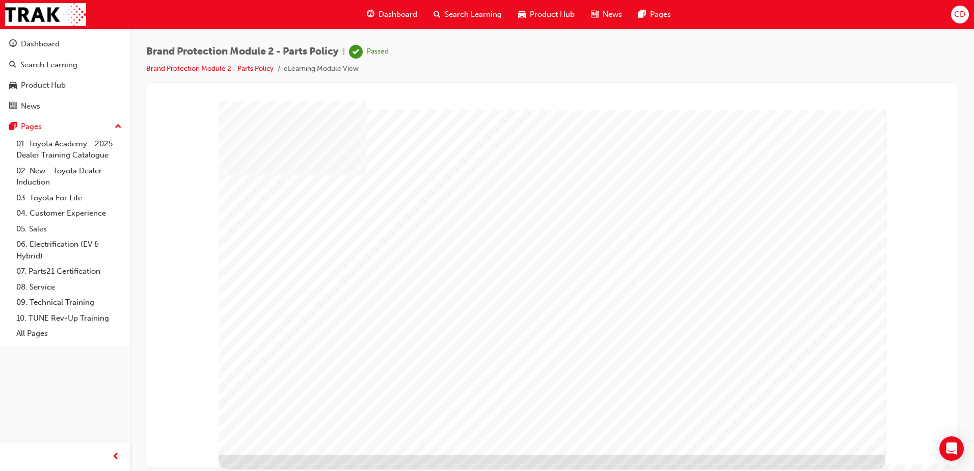
click at [387, 14] on span "Dashboard" at bounding box center [397, 15] width 39 height 12
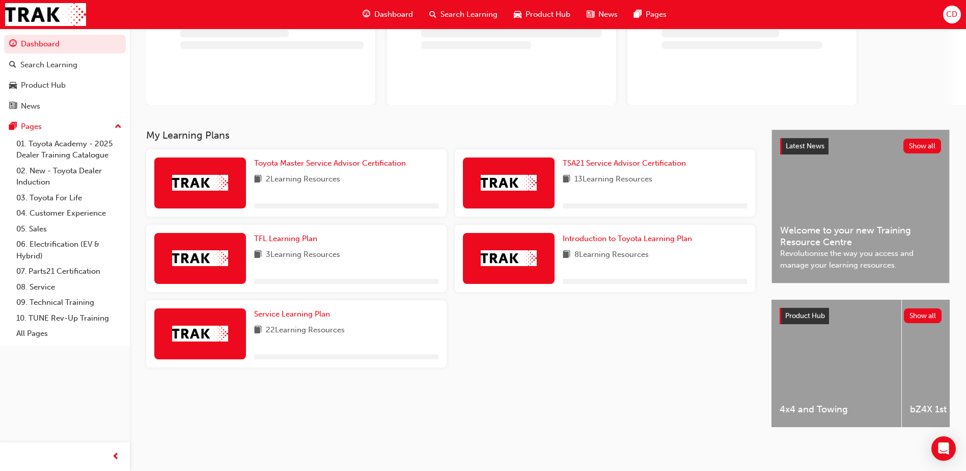
scroll to position [98, 0]
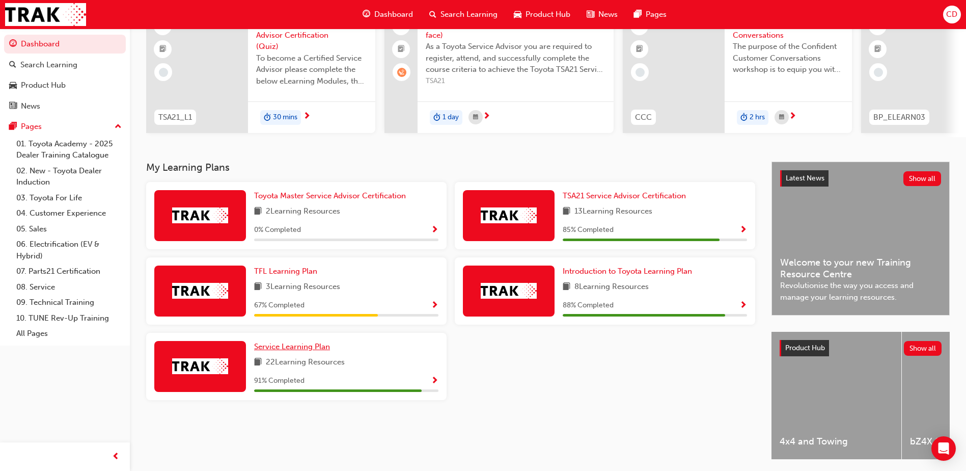
click at [309, 349] on span "Service Learning Plan" at bounding box center [292, 346] width 76 height 9
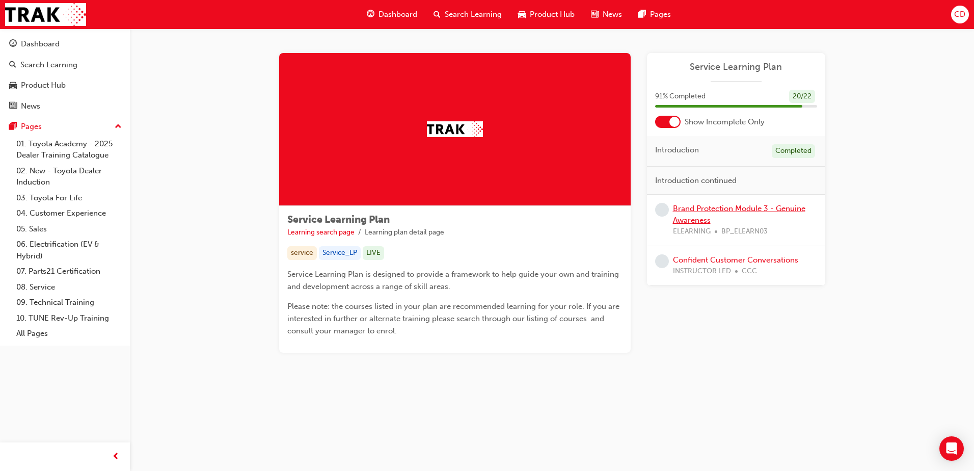
click at [734, 205] on link "Brand Protection Module 3 - Genuine Awareness" at bounding box center [739, 214] width 132 height 21
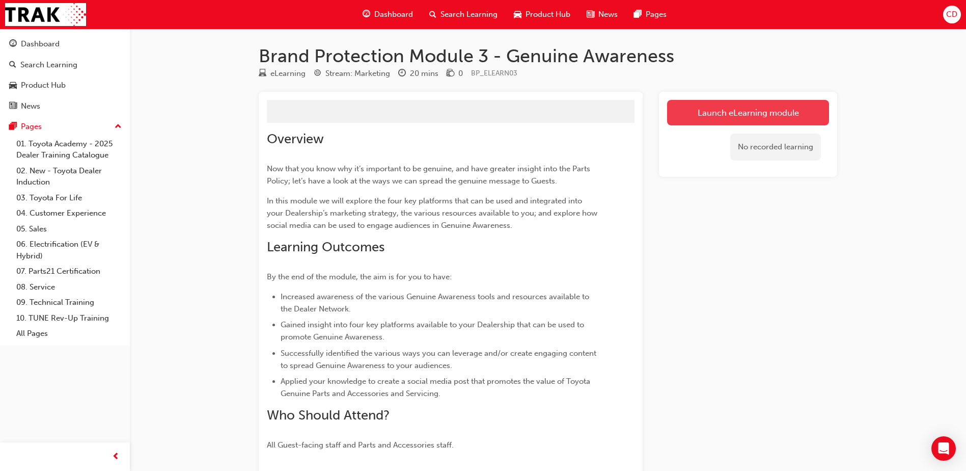
click at [728, 114] on link "Launch eLearning module" at bounding box center [748, 112] width 162 height 25
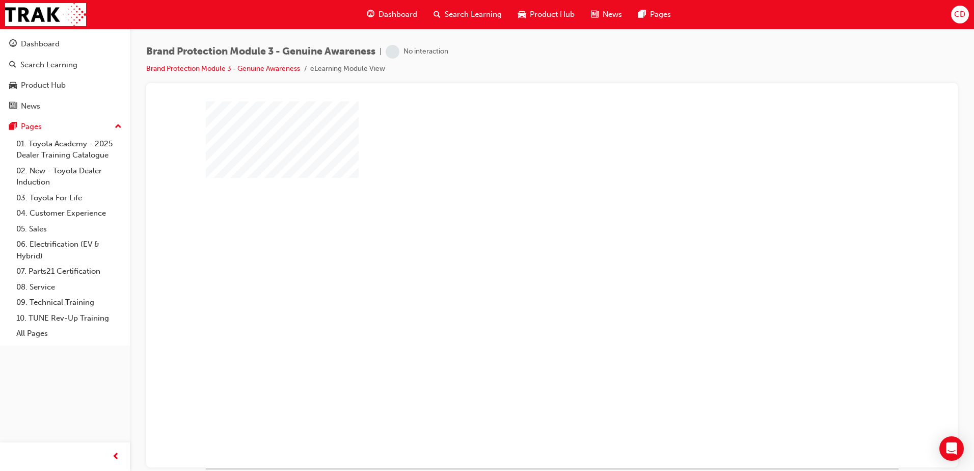
click at [522, 255] on div "play" at bounding box center [522, 255] width 0 height 0
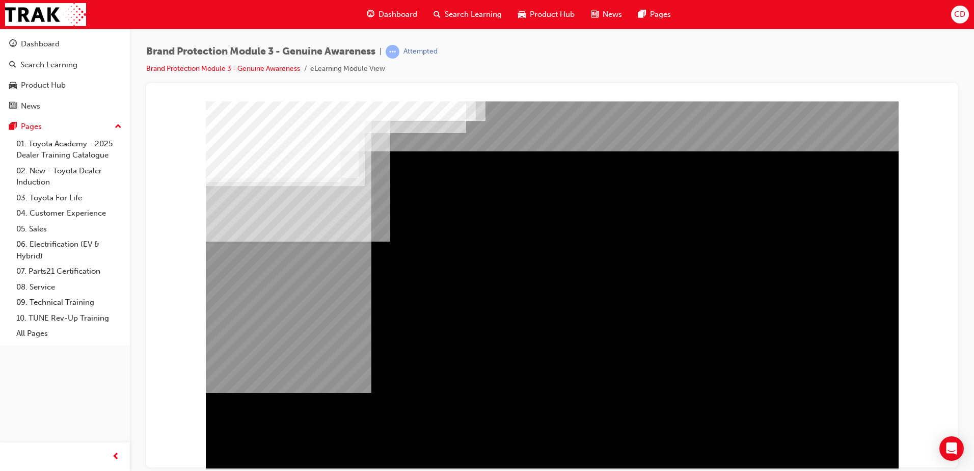
drag, startPoint x: 859, startPoint y: 454, endPoint x: 852, endPoint y: 449, distance: 8.0
click at [858, 454] on div "Navigation" at bounding box center [552, 284] width 693 height 367
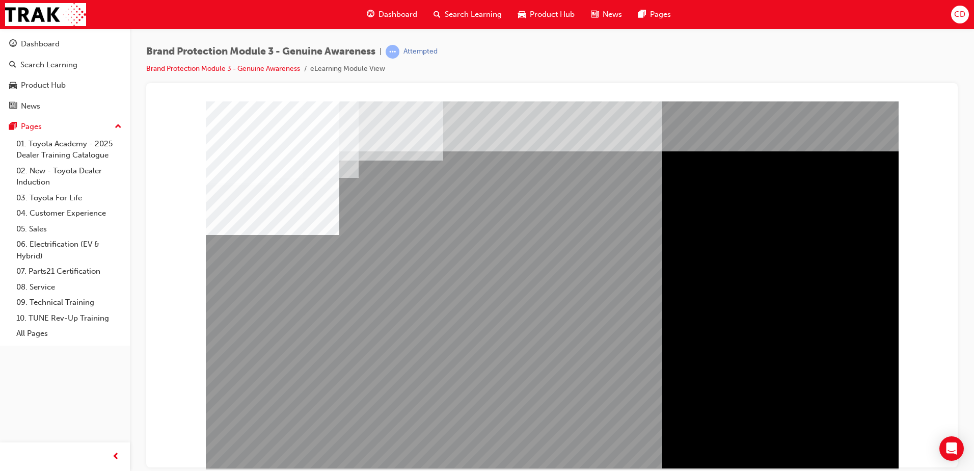
drag, startPoint x: 554, startPoint y: 372, endPoint x: 537, endPoint y: 341, distance: 35.3
drag, startPoint x: 540, startPoint y: 195, endPoint x: 558, endPoint y: 195, distance: 17.3
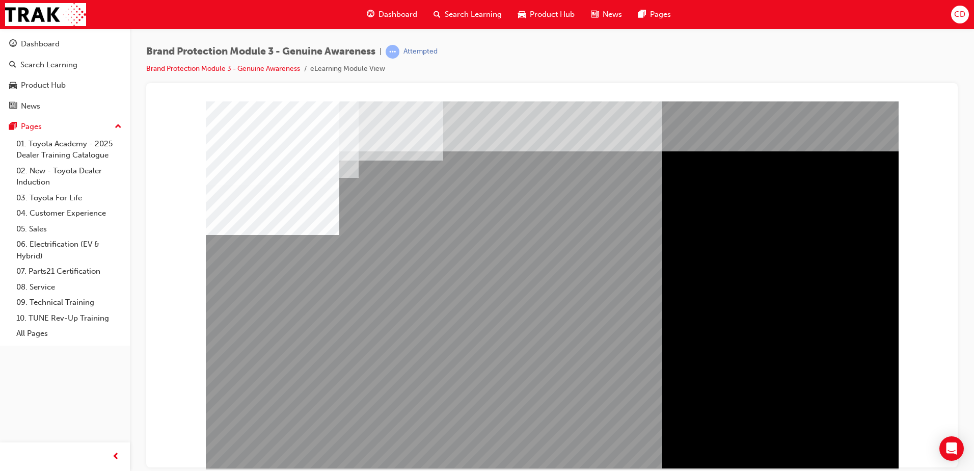
drag, startPoint x: 813, startPoint y: 189, endPoint x: 810, endPoint y: 202, distance: 13.7
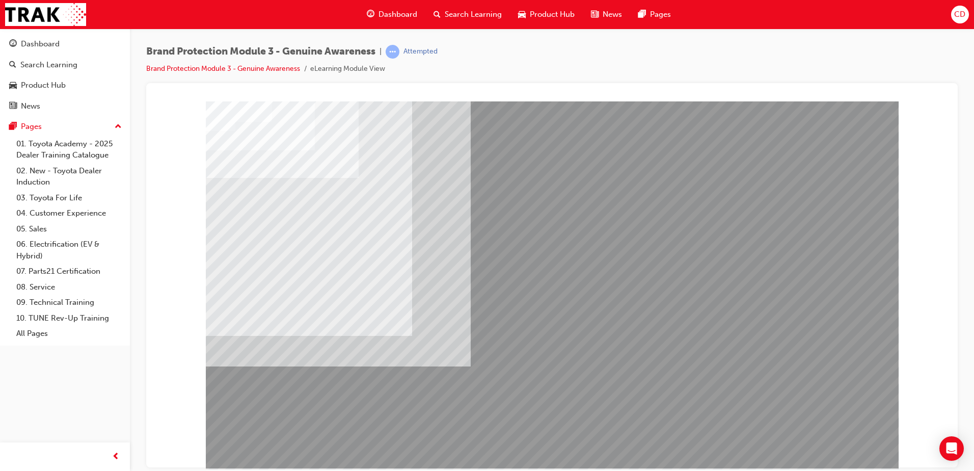
drag, startPoint x: 728, startPoint y: 420, endPoint x: 728, endPoint y: 410, distance: 9.2
click at [728, 418] on div "multistate" at bounding box center [552, 284] width 693 height 367
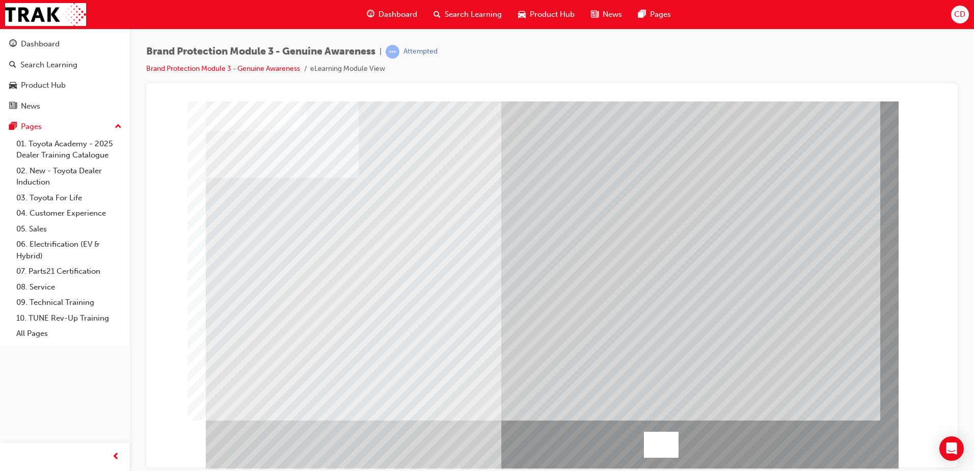
click at [651, 444] on div at bounding box center [661, 444] width 35 height 26
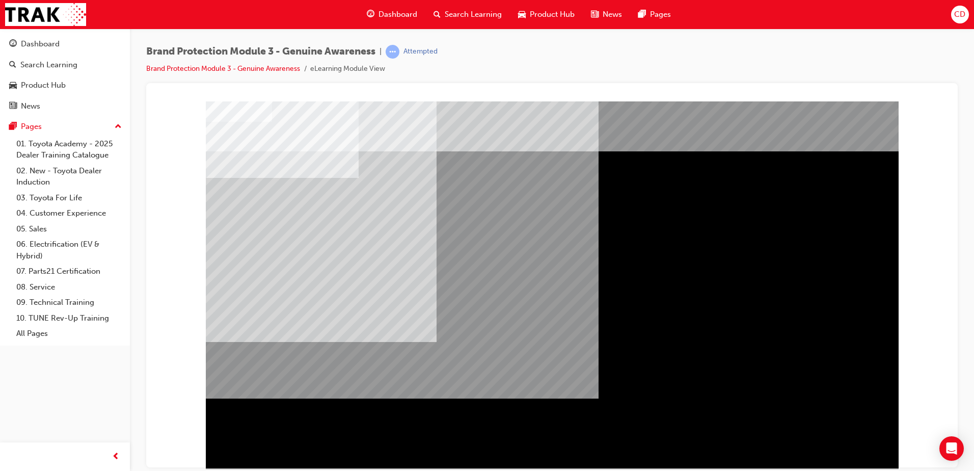
drag, startPoint x: 284, startPoint y: 446, endPoint x: 282, endPoint y: 435, distance: 11.0
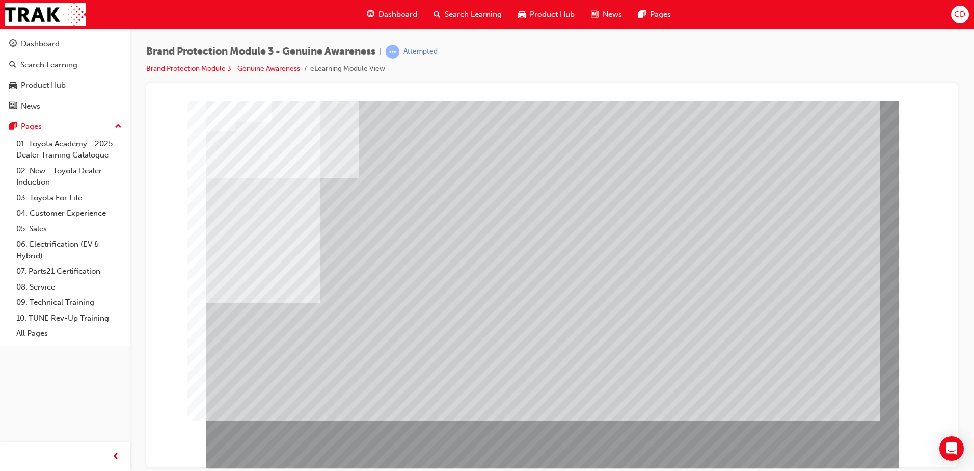
drag, startPoint x: 248, startPoint y: 449, endPoint x: 258, endPoint y: 446, distance: 9.7
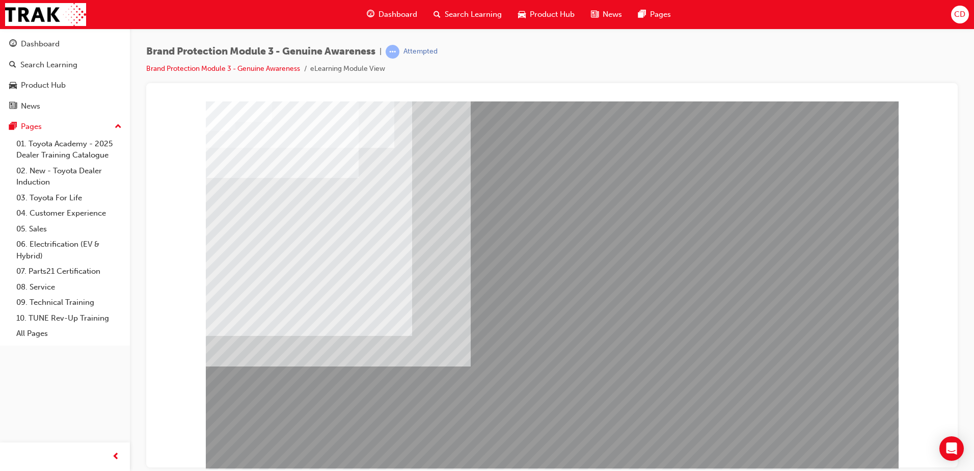
drag, startPoint x: 622, startPoint y: 191, endPoint x: 615, endPoint y: 194, distance: 7.1
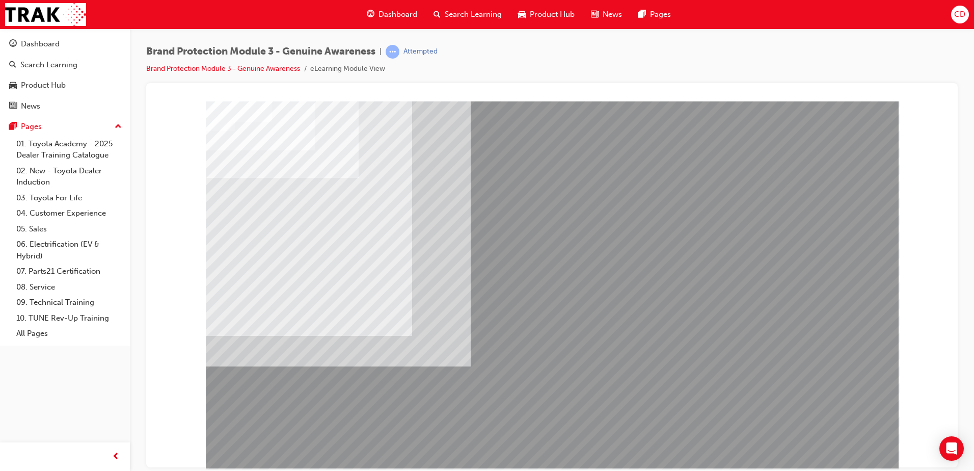
drag, startPoint x: 507, startPoint y: 309, endPoint x: 493, endPoint y: 329, distance: 24.2
click at [503, 315] on div "multistate" at bounding box center [552, 284] width 693 height 367
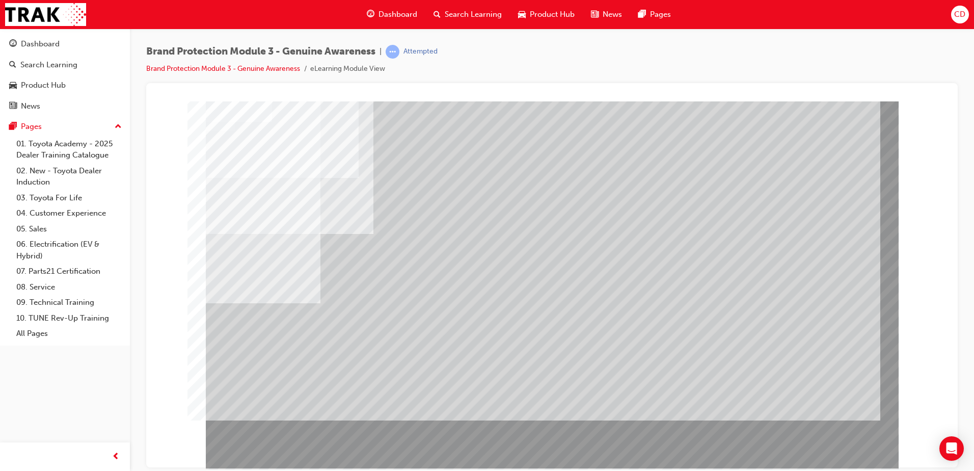
drag, startPoint x: 839, startPoint y: 423, endPoint x: 832, endPoint y: 425, distance: 7.3
click at [836, 426] on div at bounding box center [552, 284] width 693 height 367
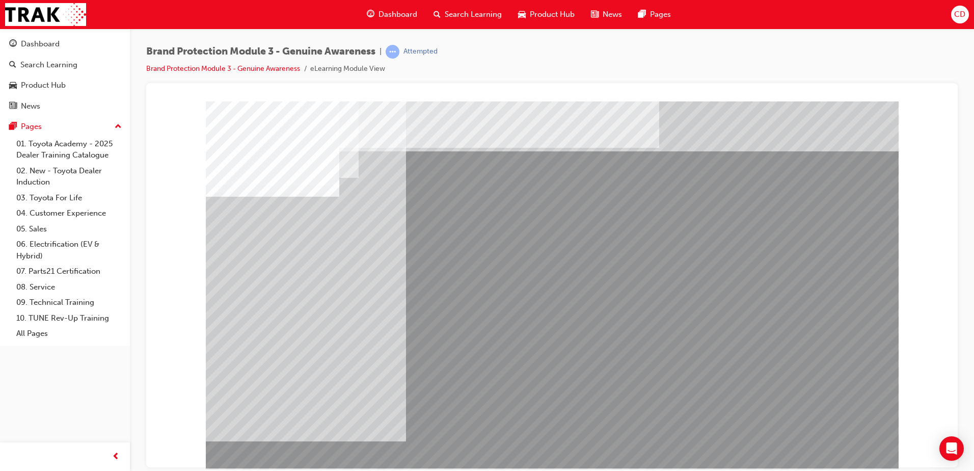
drag, startPoint x: 512, startPoint y: 320, endPoint x: 507, endPoint y: 337, distance: 18.2
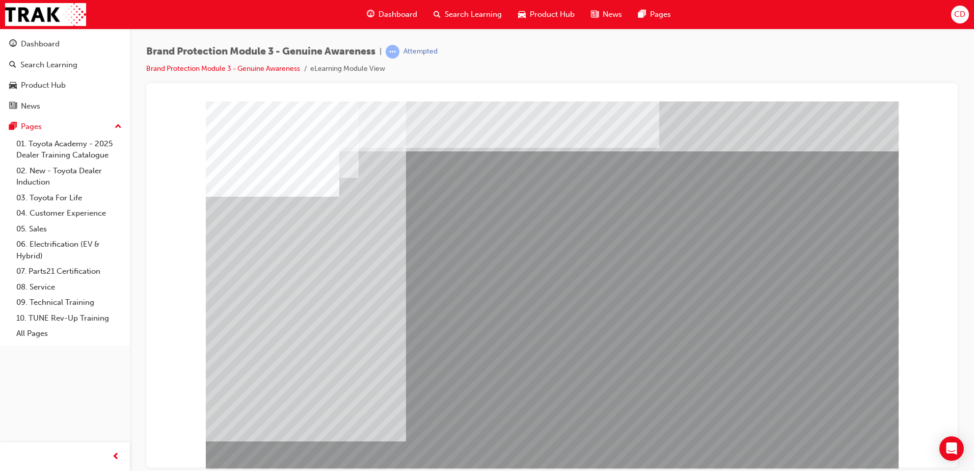
drag, startPoint x: 414, startPoint y: 346, endPoint x: 415, endPoint y: 420, distance: 73.8
click at [416, 424] on div at bounding box center [552, 284] width 693 height 367
drag, startPoint x: 416, startPoint y: 418, endPoint x: 480, endPoint y: 380, distance: 74.4
click at [480, 380] on div at bounding box center [552, 284] width 693 height 367
drag, startPoint x: 265, startPoint y: 392, endPoint x: 271, endPoint y: 301, distance: 90.3
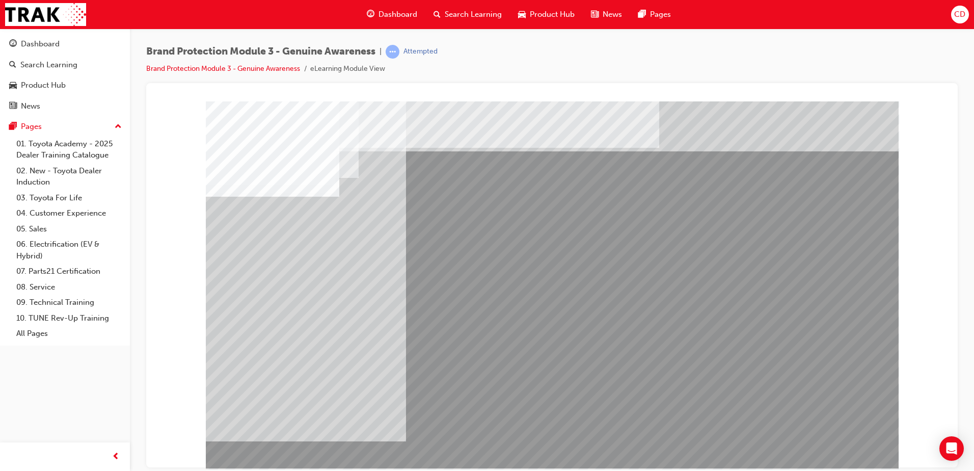
drag, startPoint x: 298, startPoint y: 218, endPoint x: 513, endPoint y: 207, distance: 215.7
click at [385, 207] on div at bounding box center [552, 284] width 693 height 367
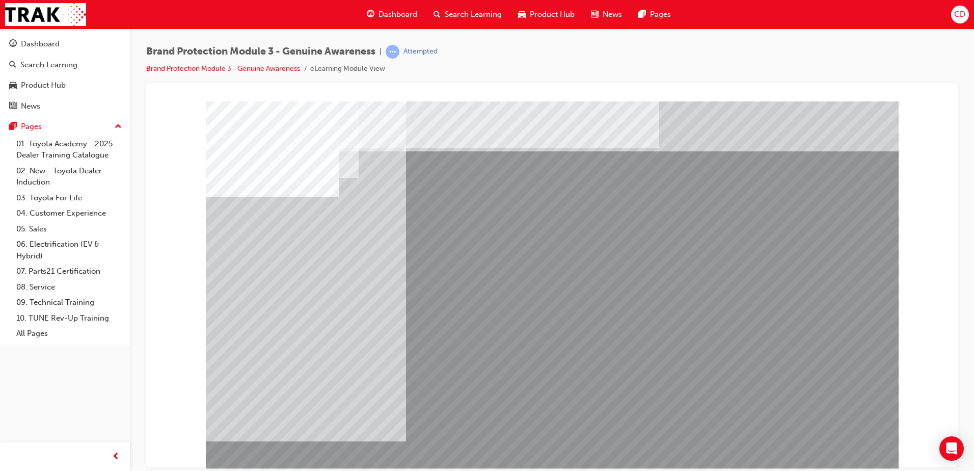
drag, startPoint x: 781, startPoint y: 331, endPoint x: 641, endPoint y: 363, distance: 144.2
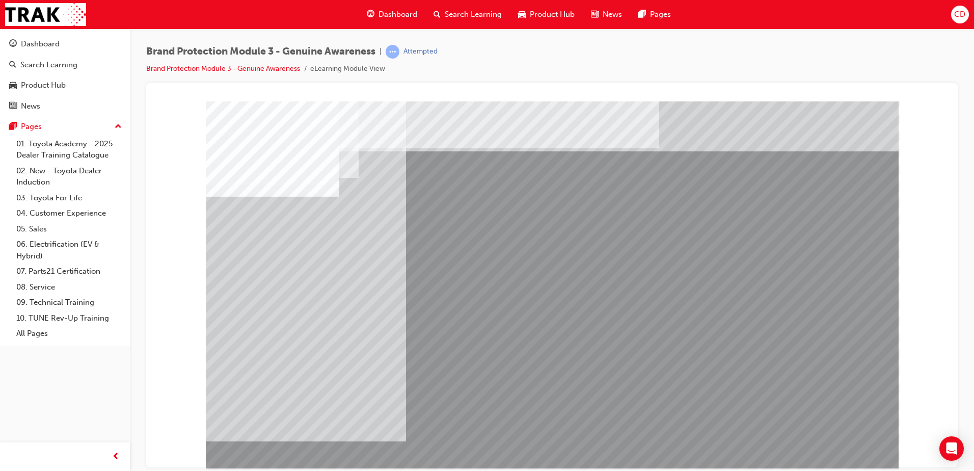
click at [658, 363] on div at bounding box center [552, 284] width 693 height 367
drag, startPoint x: 421, startPoint y: 325, endPoint x: 499, endPoint y: 313, distance: 78.4
drag, startPoint x: 560, startPoint y: 248, endPoint x: 564, endPoint y: 257, distance: 9.6
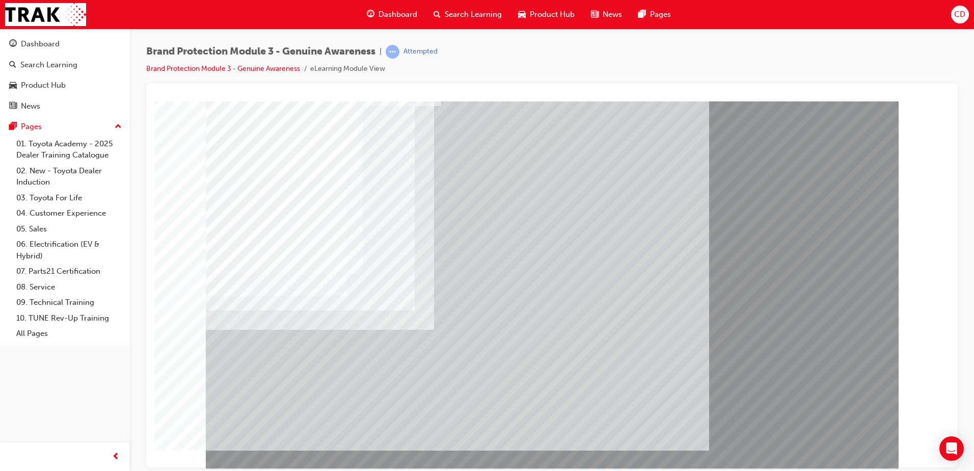
drag, startPoint x: 802, startPoint y: 380, endPoint x: 792, endPoint y: 369, distance: 14.5
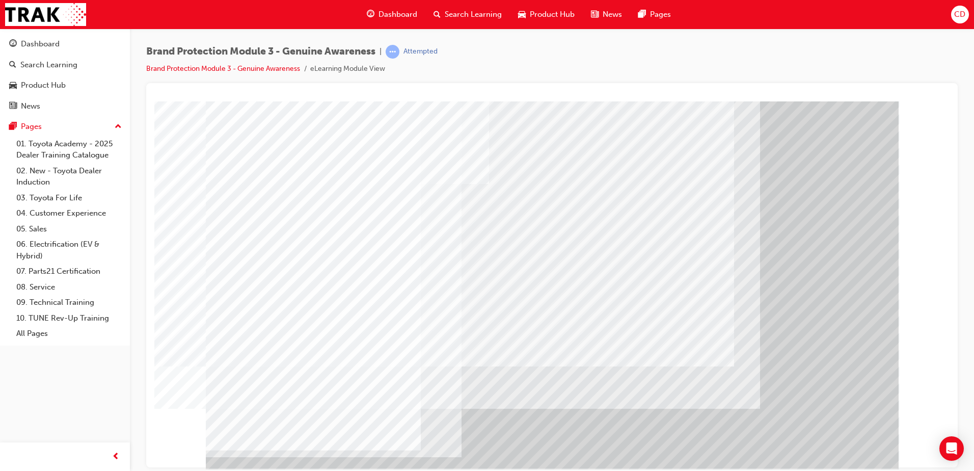
drag, startPoint x: 416, startPoint y: 284, endPoint x: 529, endPoint y: 329, distance: 121.8
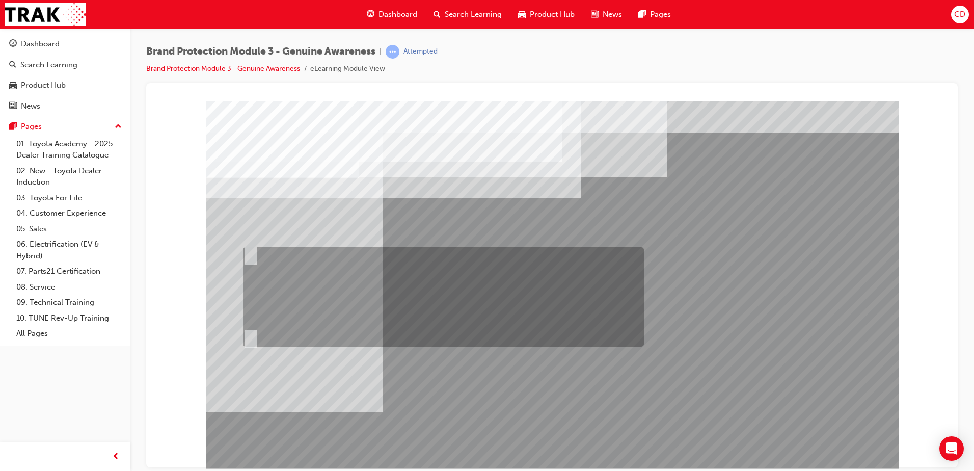
click at [342, 286] on div at bounding box center [440, 296] width 401 height 99
radio input "true"
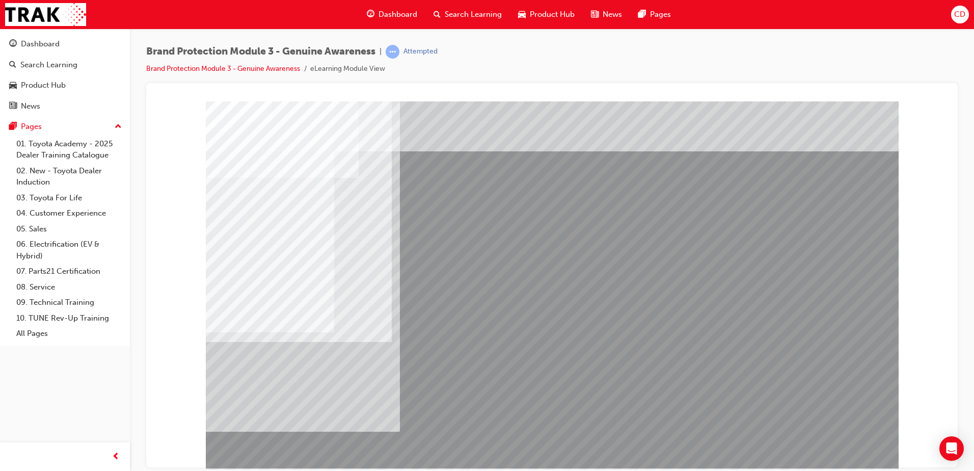
drag, startPoint x: 439, startPoint y: 349, endPoint x: 439, endPoint y: 358, distance: 8.7
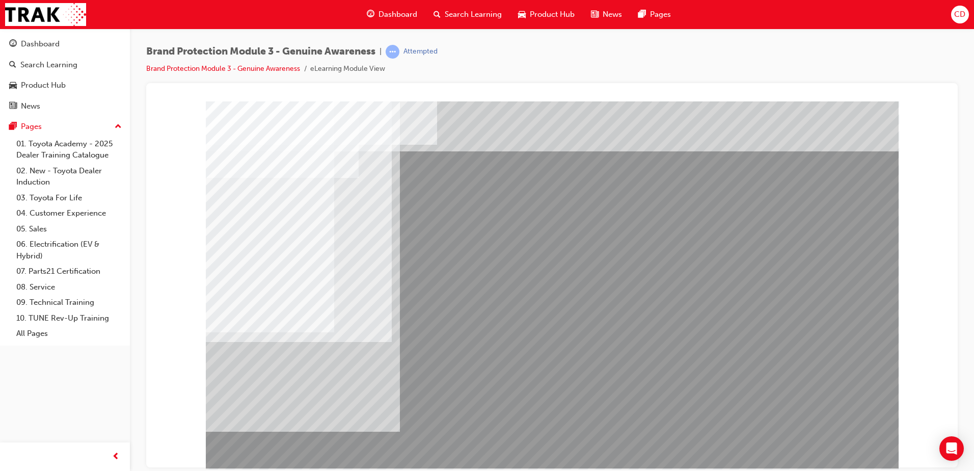
drag, startPoint x: 852, startPoint y: 445, endPoint x: 843, endPoint y: 440, distance: 9.8
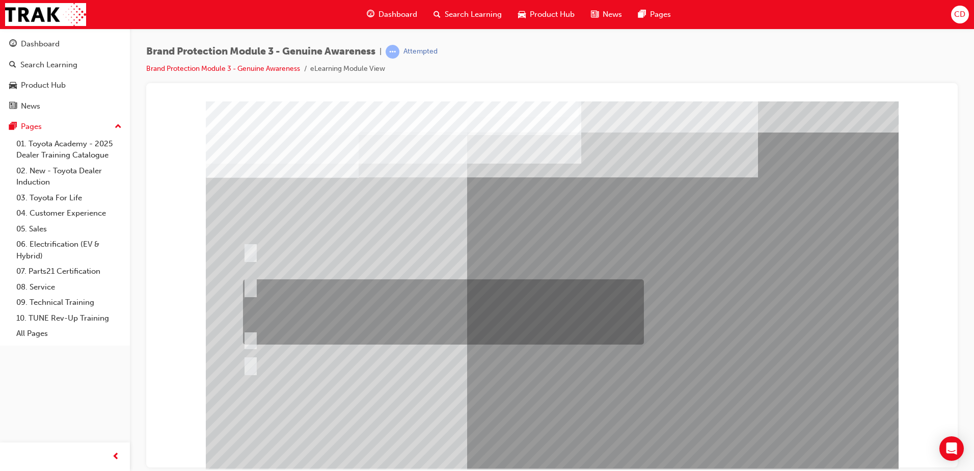
click at [323, 296] on div at bounding box center [440, 311] width 401 height 65
radio input "true"
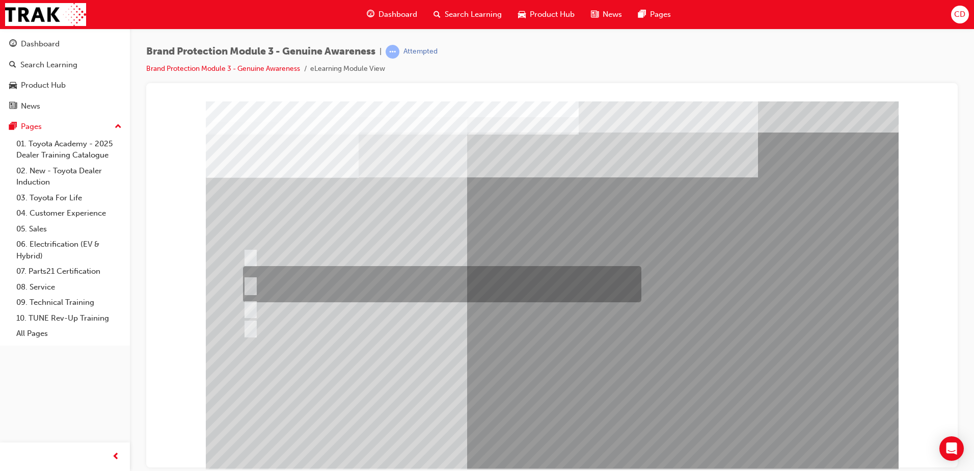
click at [458, 274] on div at bounding box center [439, 284] width 398 height 36
radio input "true"
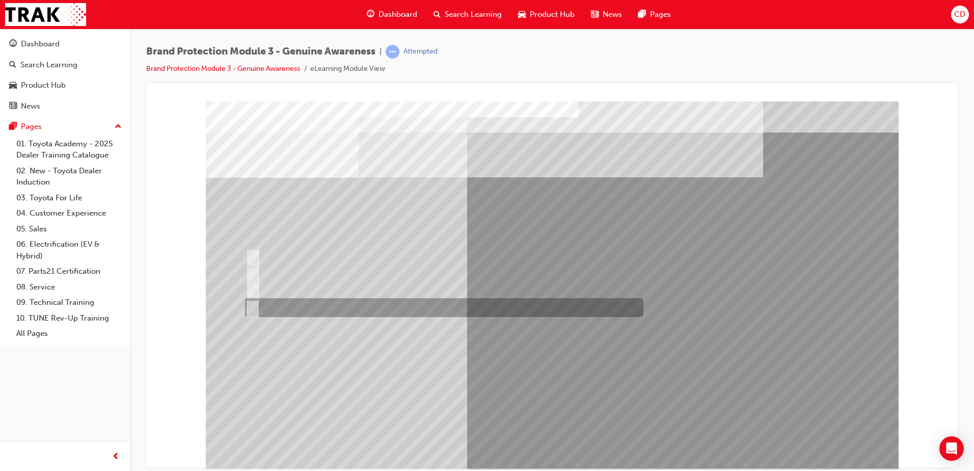
click at [310, 308] on div at bounding box center [441, 307] width 398 height 19
radio input "true"
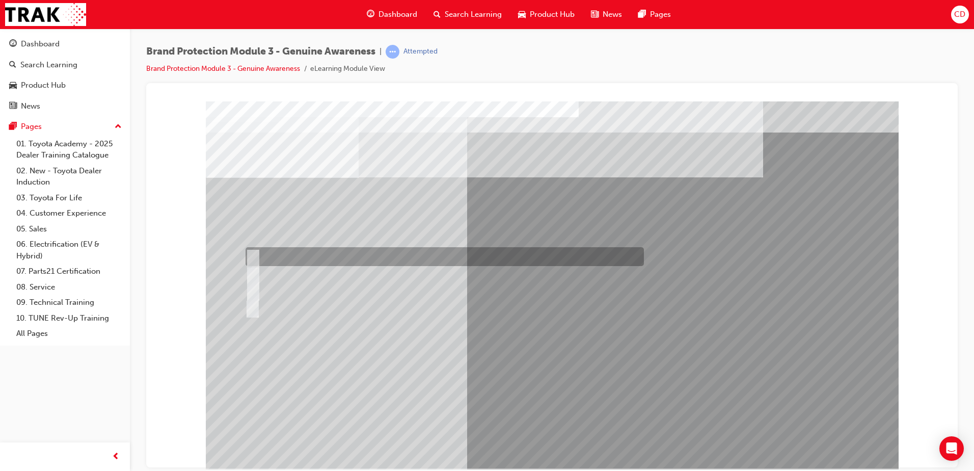
click at [309, 254] on div at bounding box center [442, 256] width 398 height 19
radio input "true"
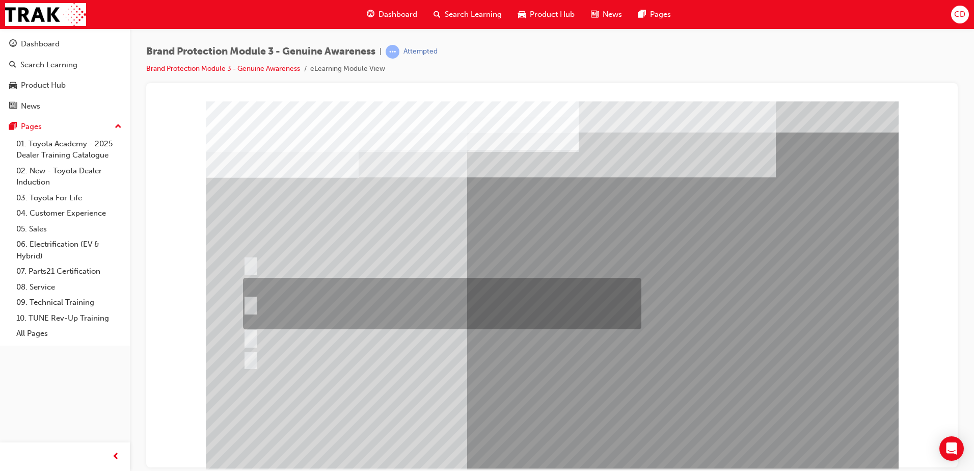
click at [329, 286] on div at bounding box center [439, 303] width 398 height 51
radio input "true"
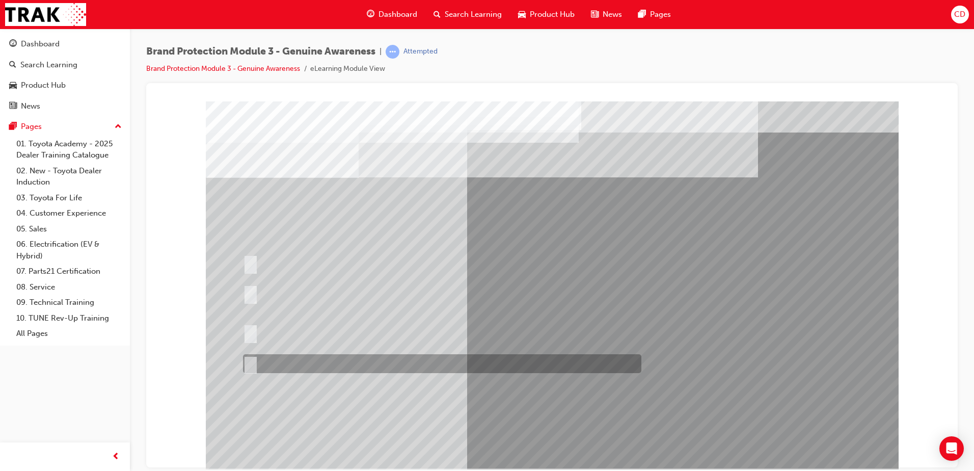
click at [332, 362] on div at bounding box center [439, 363] width 398 height 19
radio input "true"
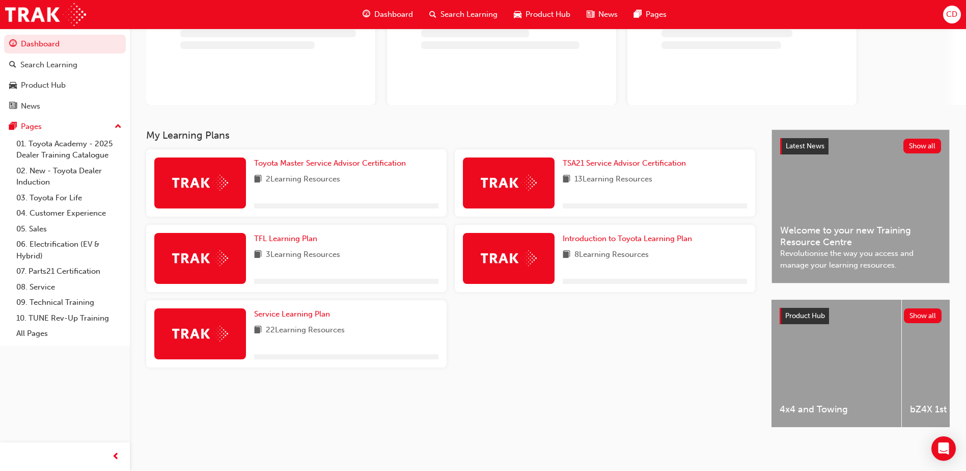
scroll to position [98, 0]
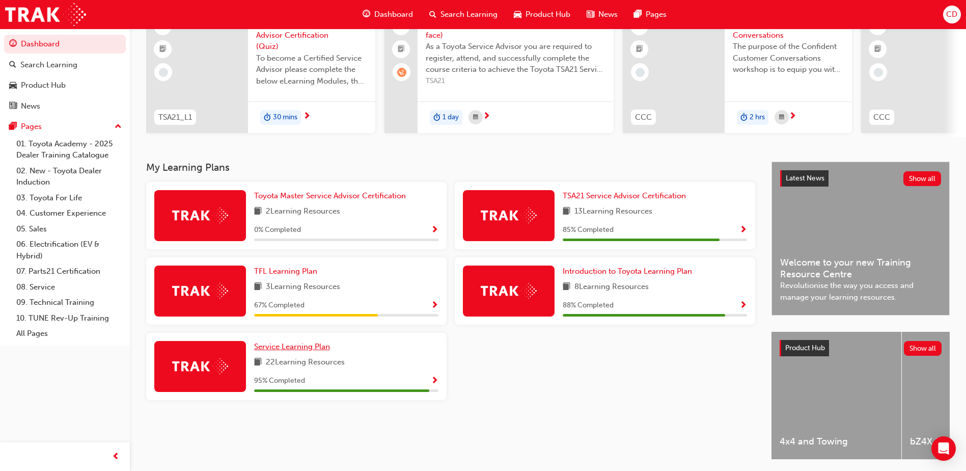
click at [311, 350] on span "Service Learning Plan" at bounding box center [292, 346] width 76 height 9
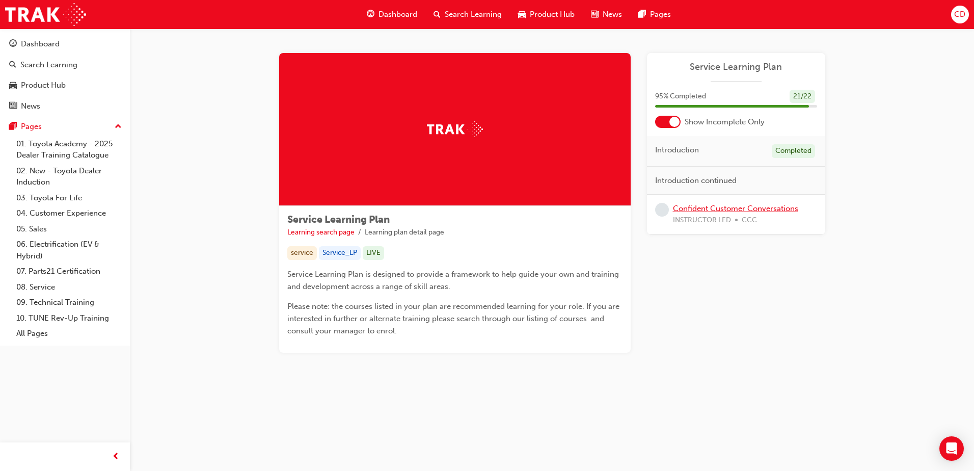
click at [711, 205] on link "Confident Customer Conversations" at bounding box center [735, 208] width 125 height 9
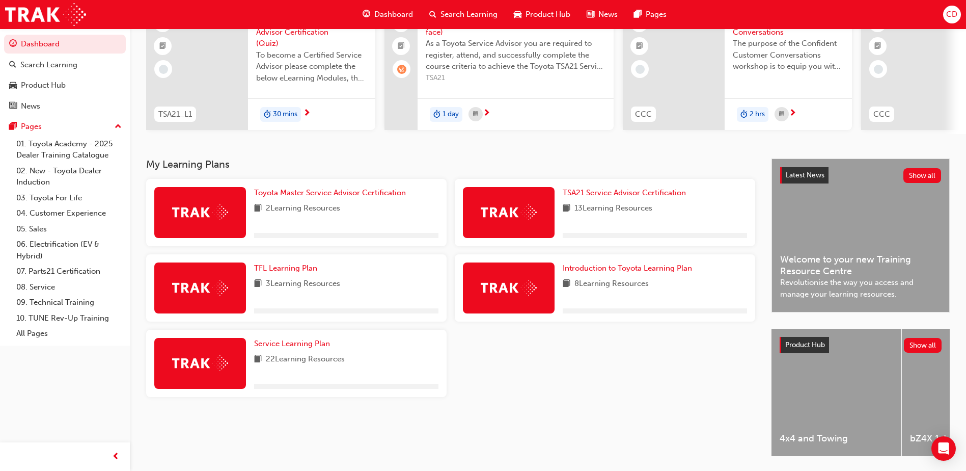
scroll to position [138, 0]
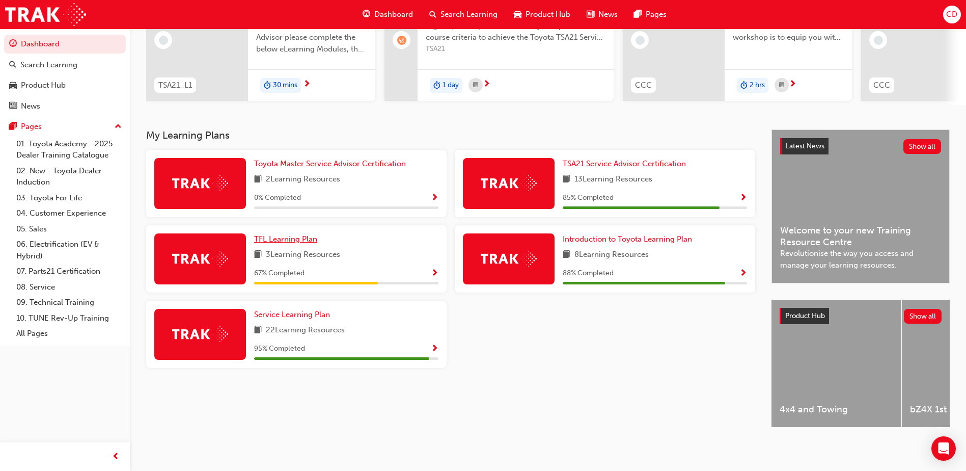
click at [290, 234] on span "TFL Learning Plan" at bounding box center [285, 238] width 63 height 9
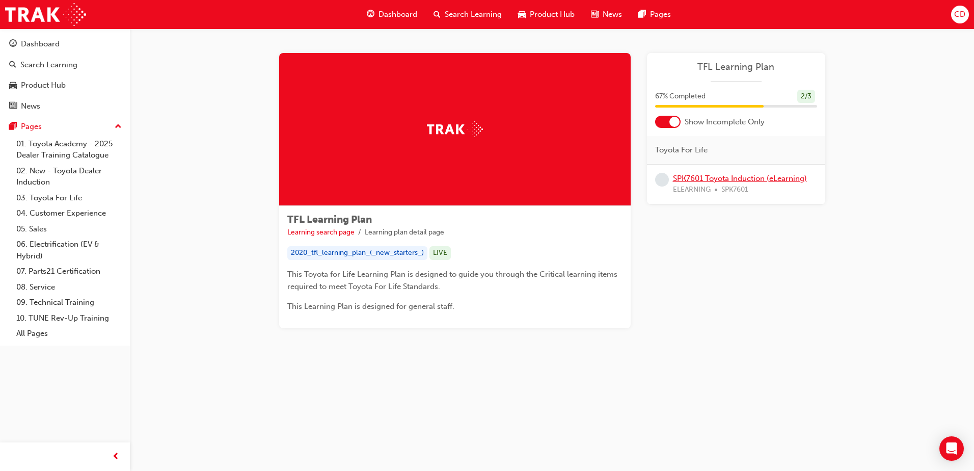
click at [749, 176] on link "SPK7601 Toyota Induction (eLearning)" at bounding box center [740, 178] width 134 height 9
